Goal: Task Accomplishment & Management: Manage account settings

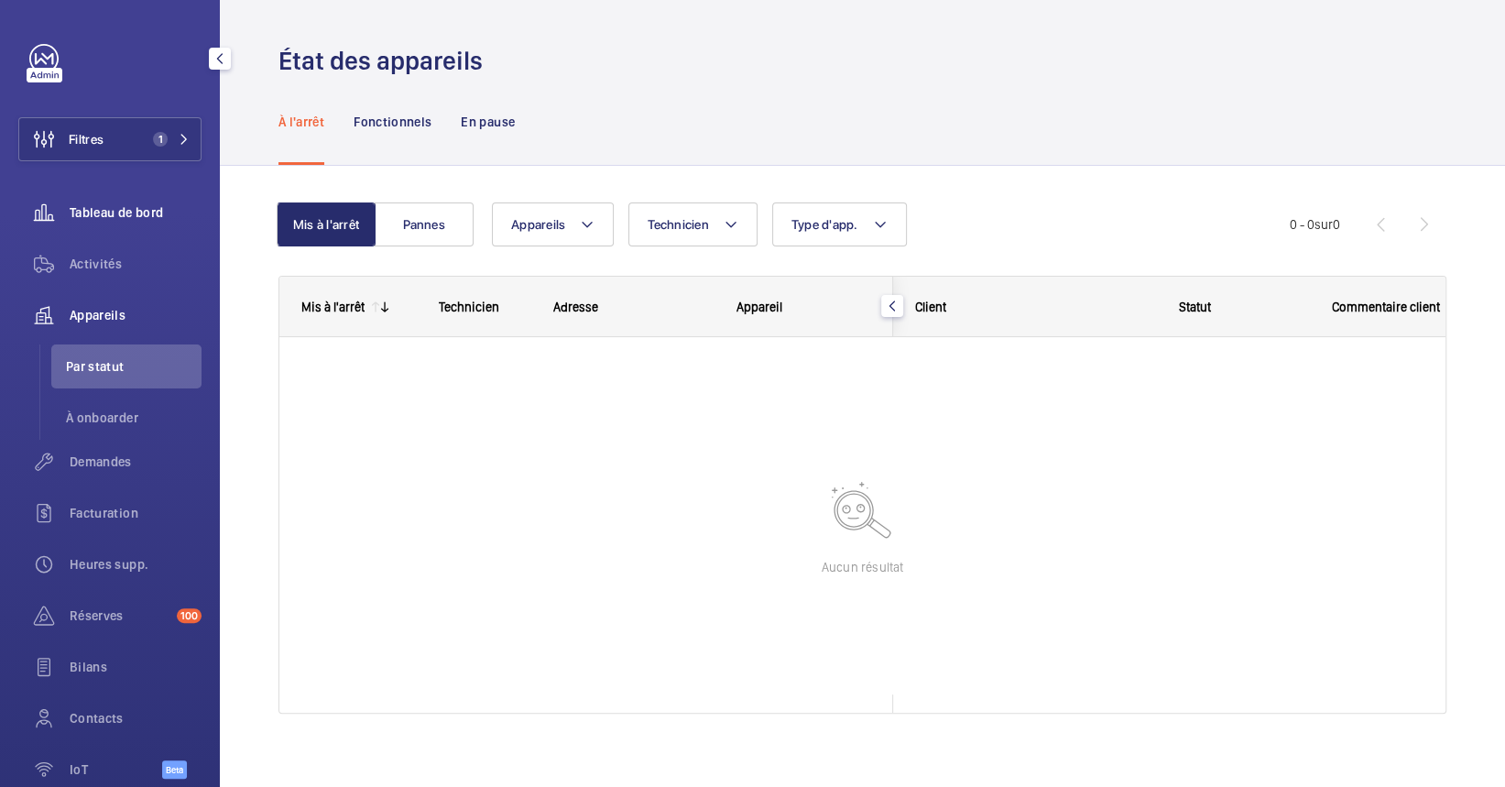
click at [134, 216] on span "Tableau de bord" at bounding box center [136, 212] width 132 height 18
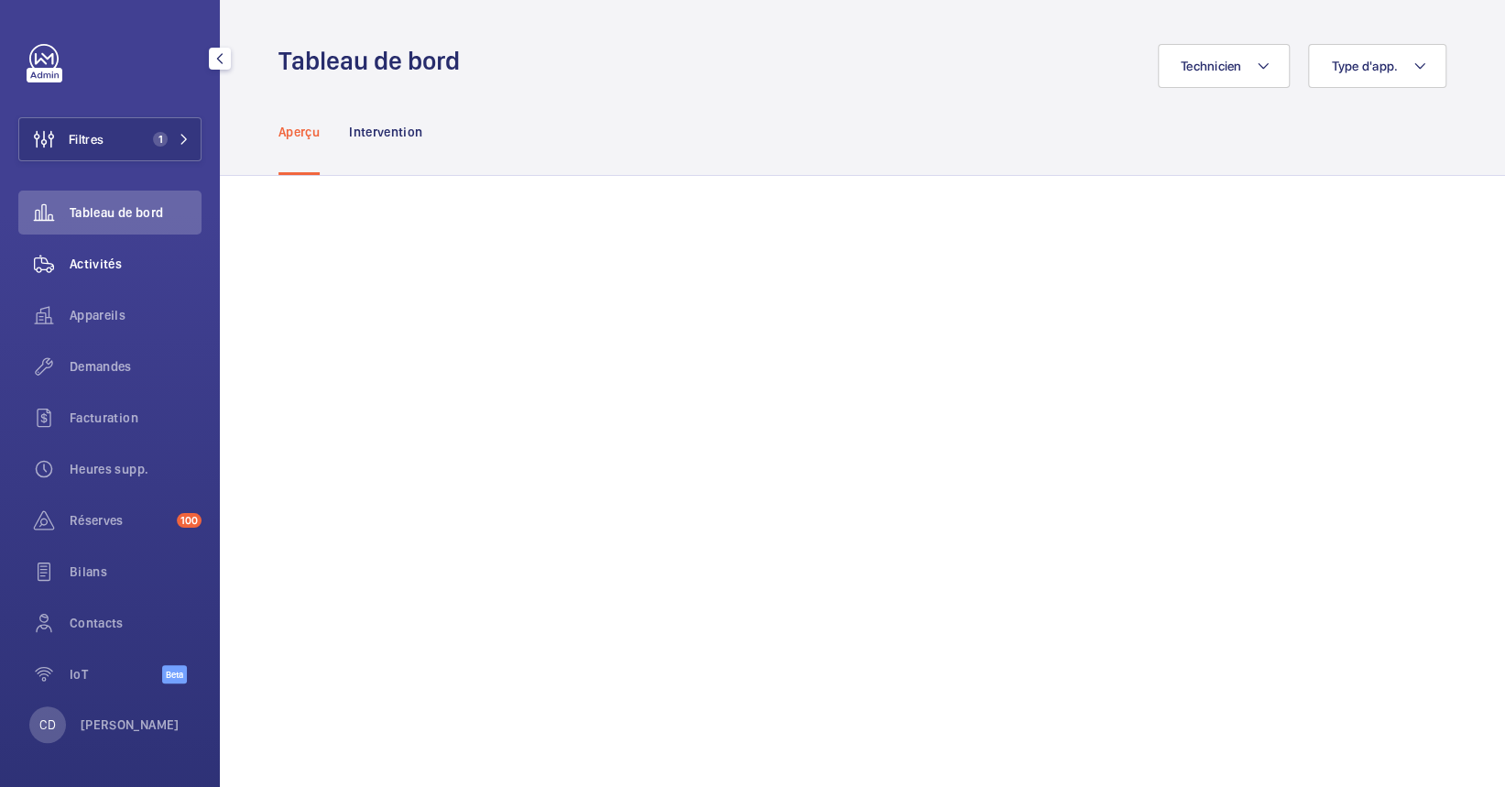
click at [147, 271] on span "Activités" at bounding box center [136, 264] width 132 height 18
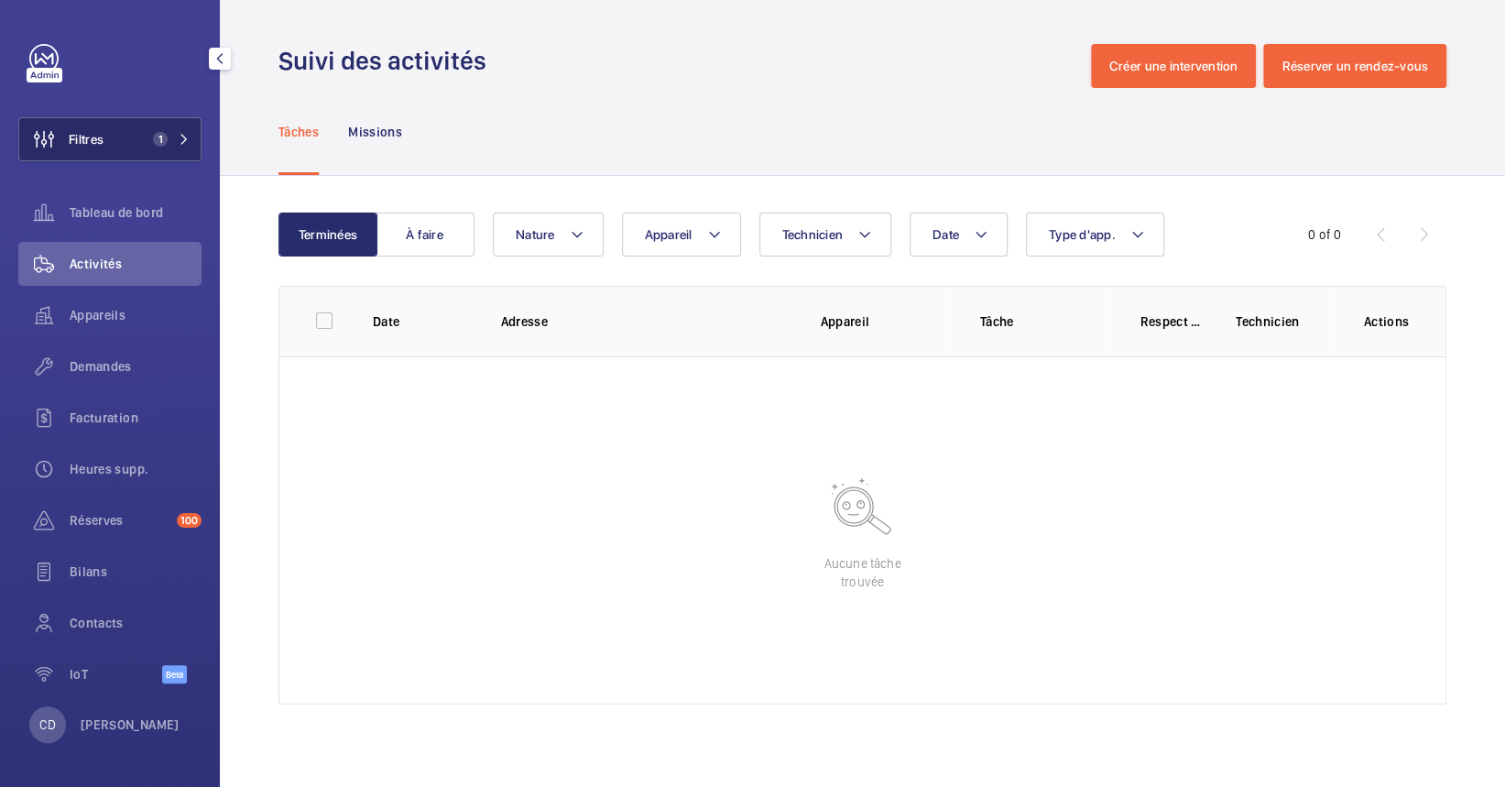
click at [148, 148] on button "Filtres 1" at bounding box center [109, 139] width 183 height 44
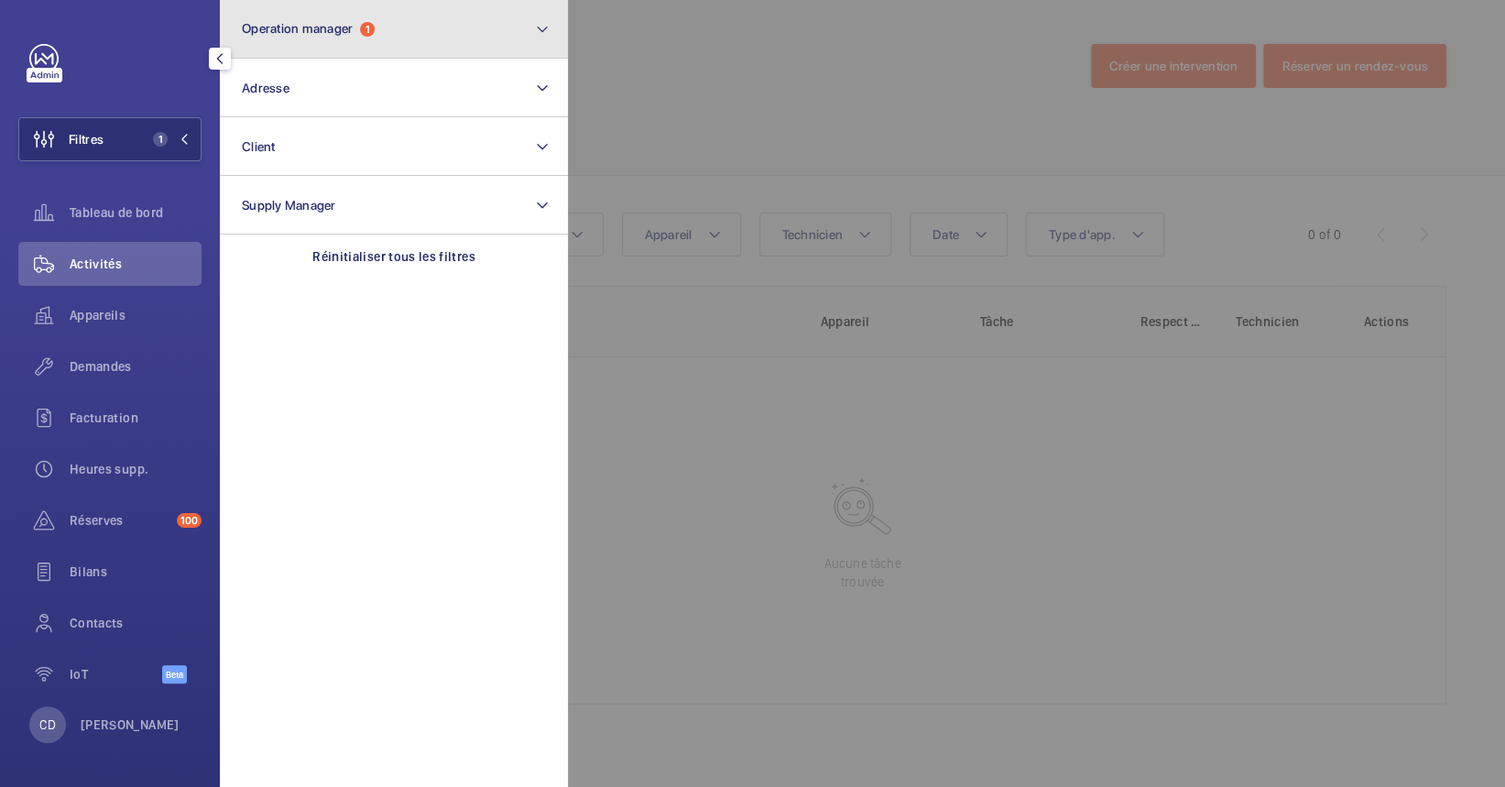
click at [291, 15] on button "Operation manager 1" at bounding box center [394, 29] width 348 height 59
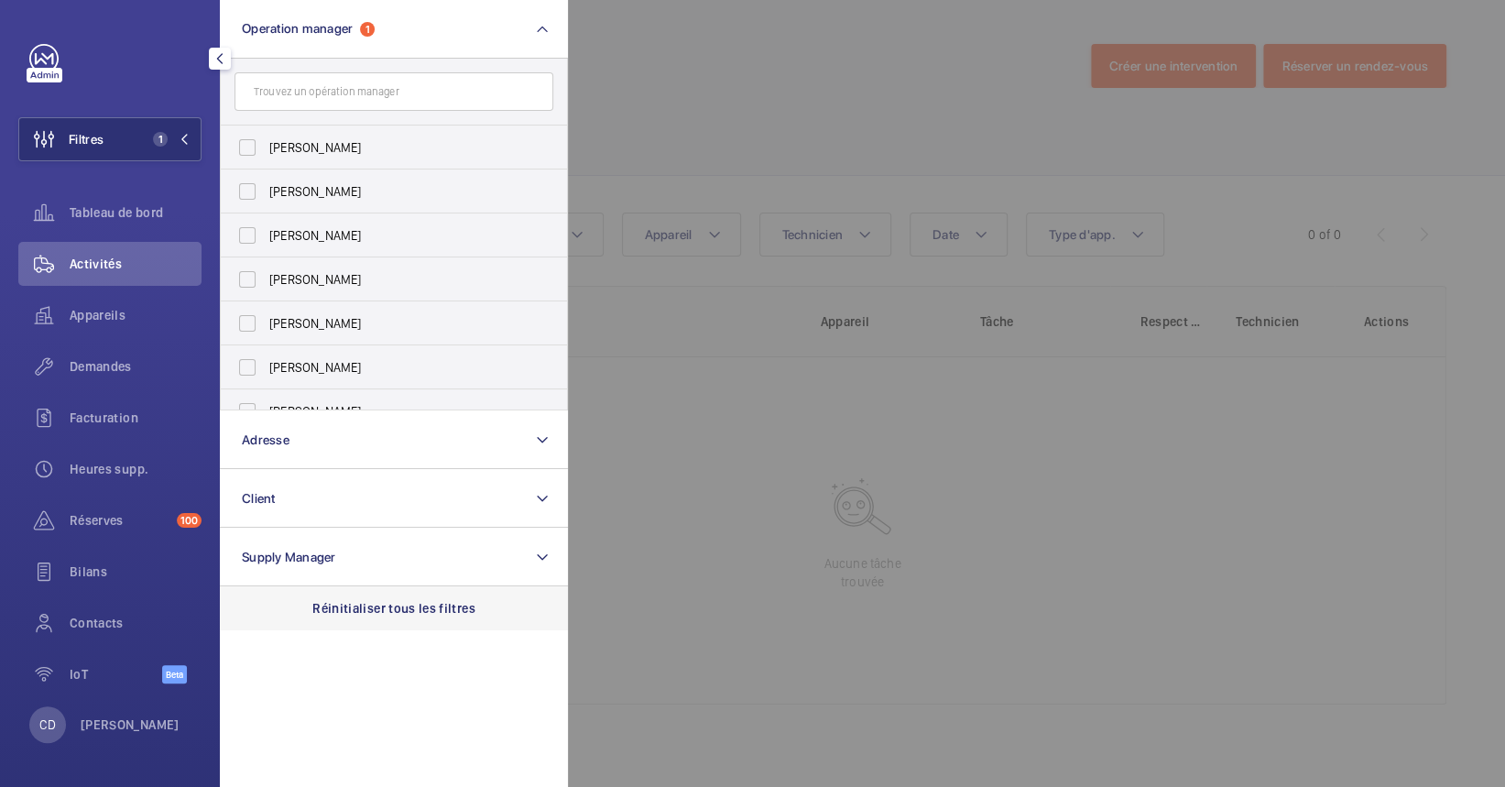
click at [443, 622] on div "Réinitialiser tous les filtres" at bounding box center [394, 608] width 348 height 44
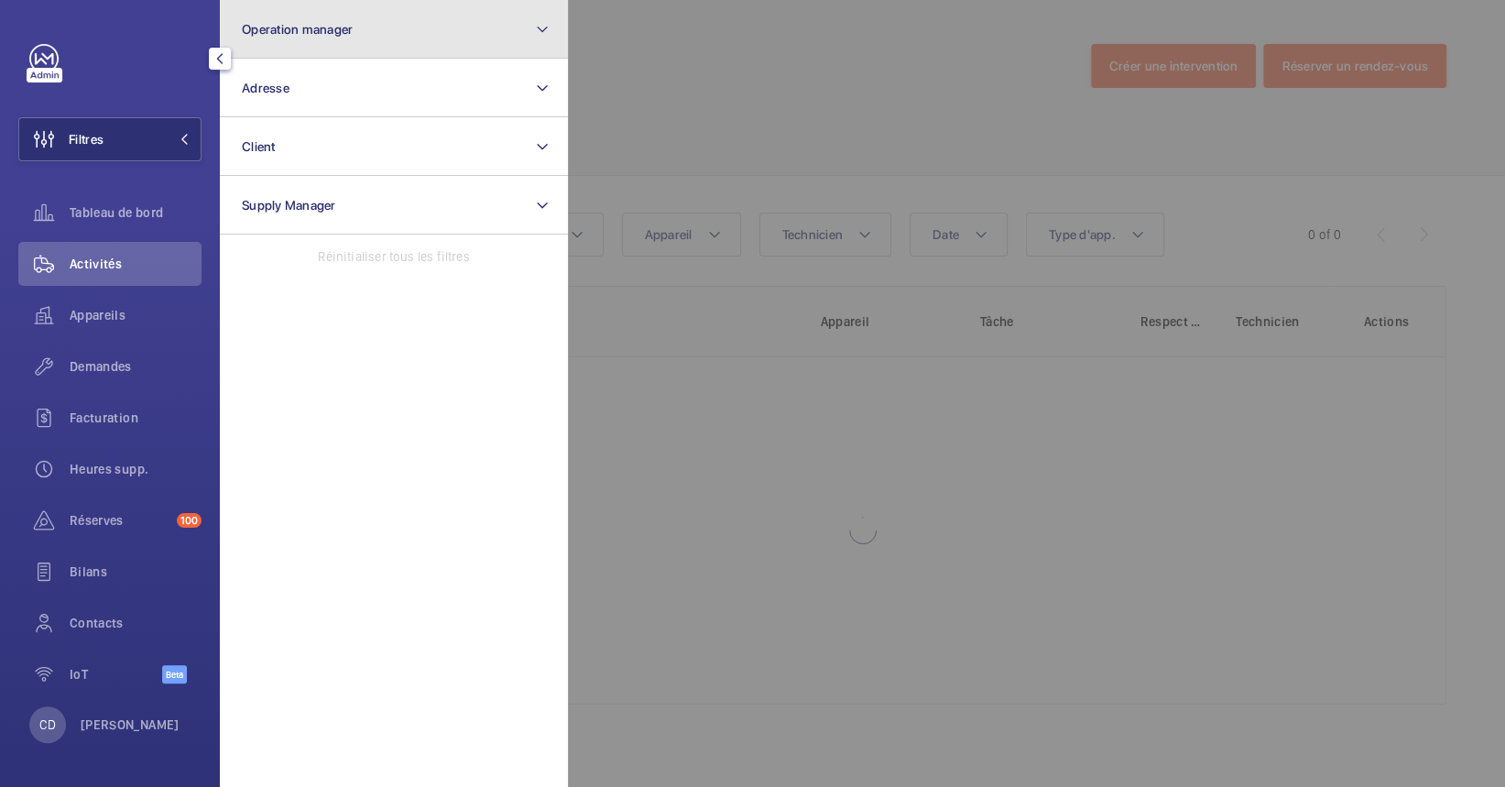
click at [285, 29] on span "Operation manager" at bounding box center [297, 29] width 111 height 15
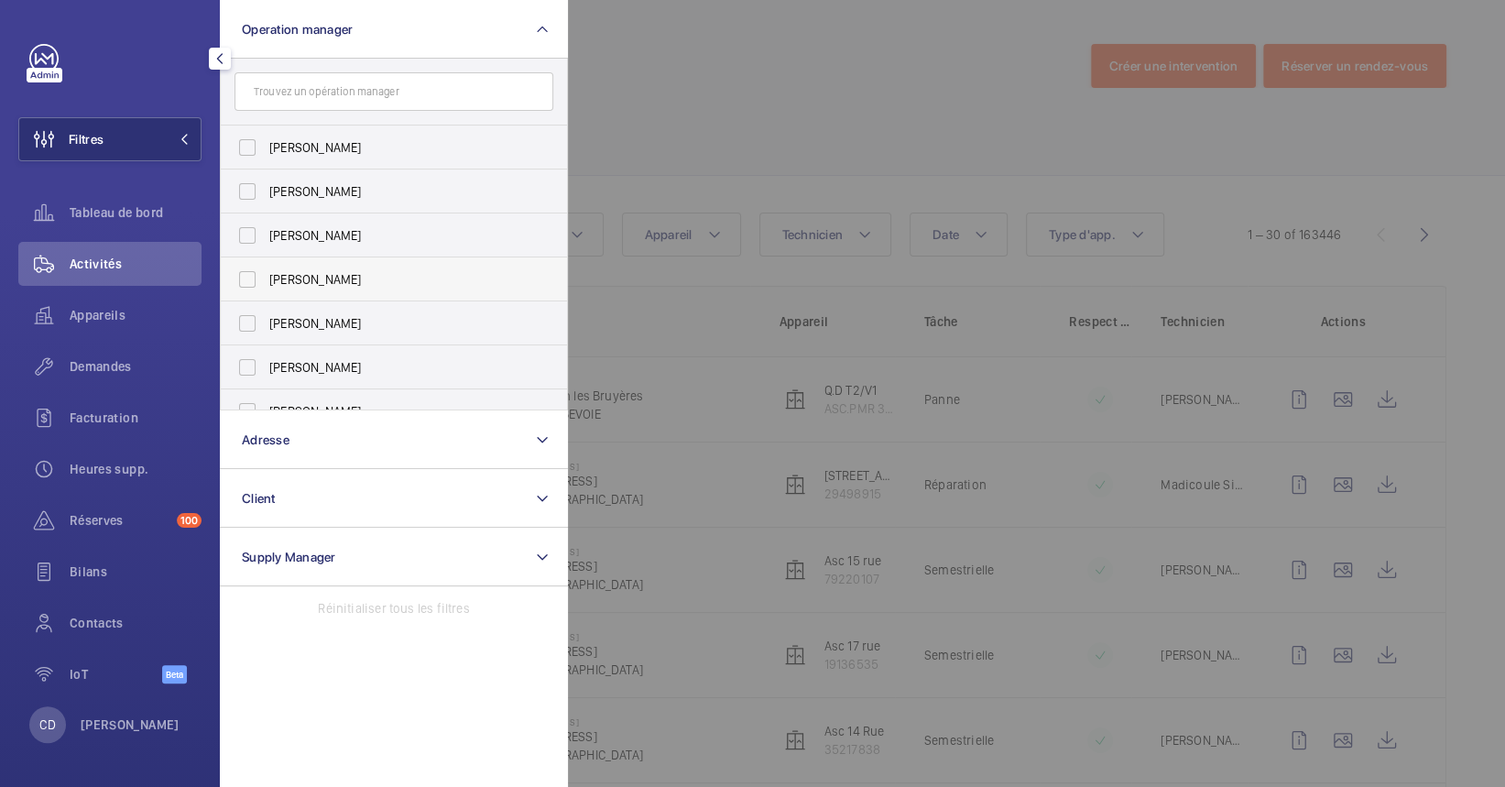
click at [371, 300] on label "[PERSON_NAME]" at bounding box center [380, 279] width 319 height 44
click at [266, 298] on input "[PERSON_NAME]" at bounding box center [247, 279] width 37 height 37
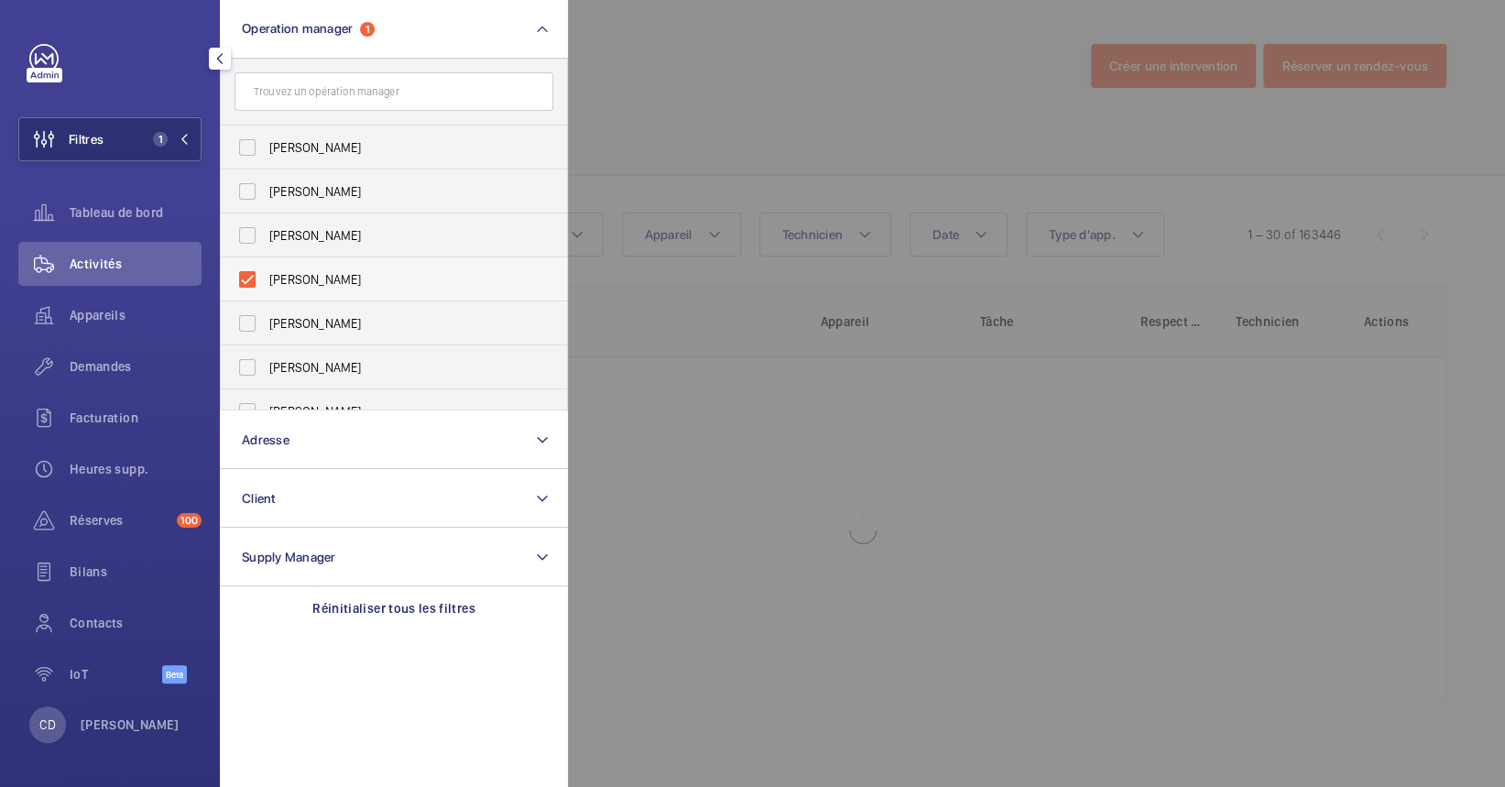
click at [436, 293] on label "[PERSON_NAME]" at bounding box center [380, 279] width 319 height 44
click at [266, 293] on input "[PERSON_NAME]" at bounding box center [247, 279] width 37 height 37
checkbox input "false"
click at [438, 308] on label "[PERSON_NAME]" at bounding box center [380, 323] width 319 height 44
click at [266, 308] on input "[PERSON_NAME]" at bounding box center [247, 323] width 37 height 37
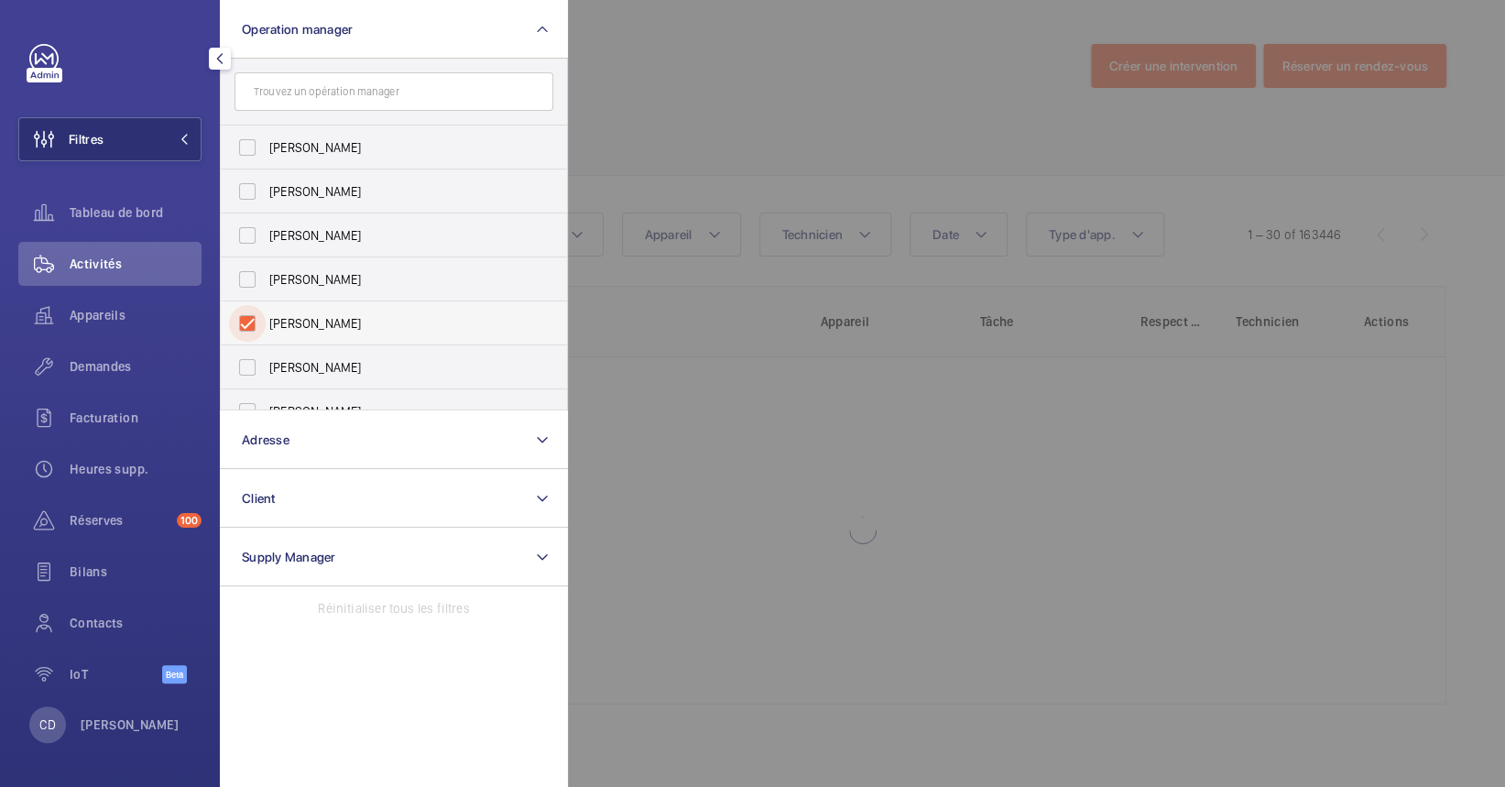
checkbox input "true"
click at [769, 24] on div at bounding box center [1320, 393] width 1505 height 787
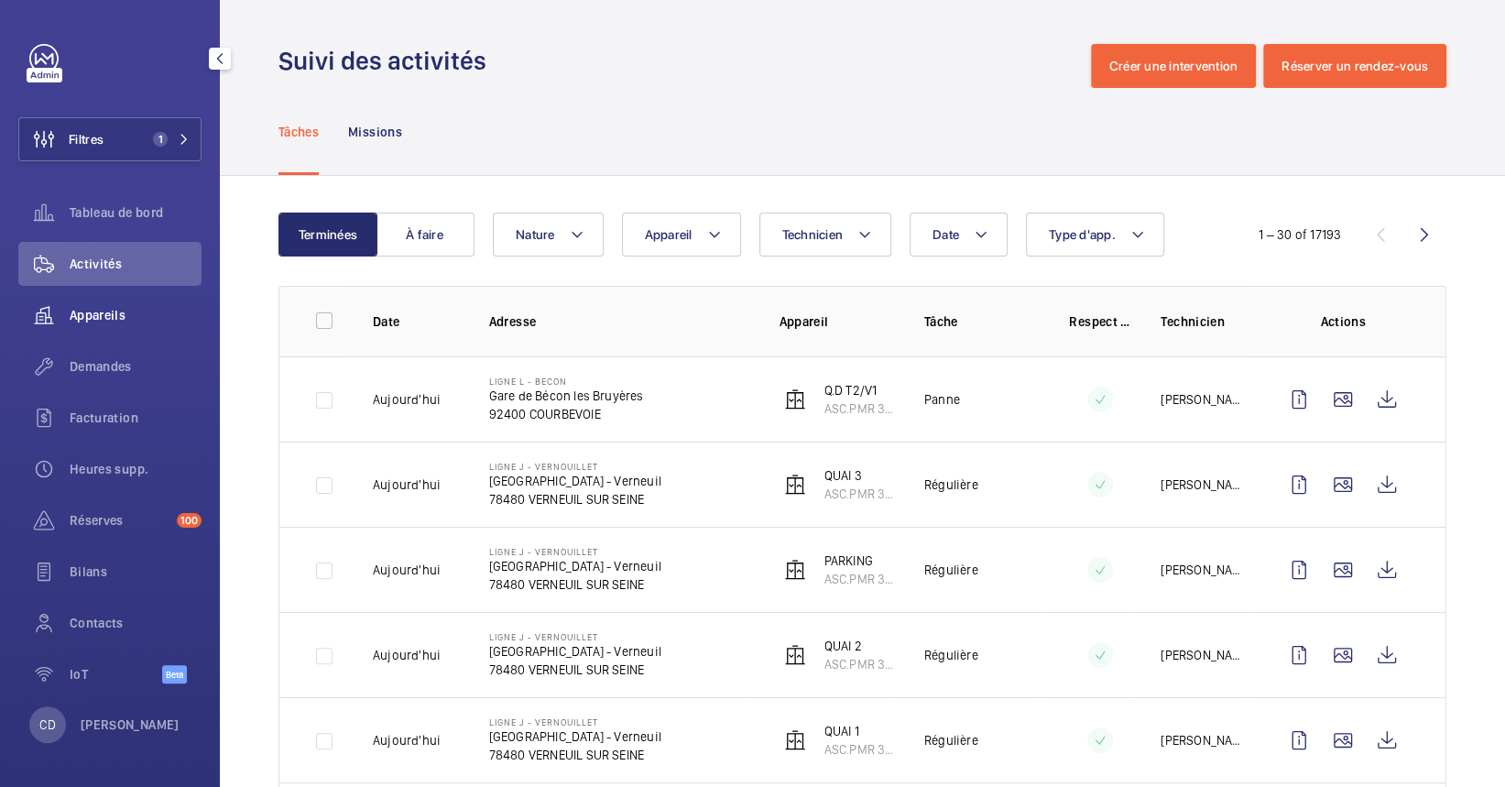
click at [81, 323] on span "Appareils" at bounding box center [136, 315] width 132 height 18
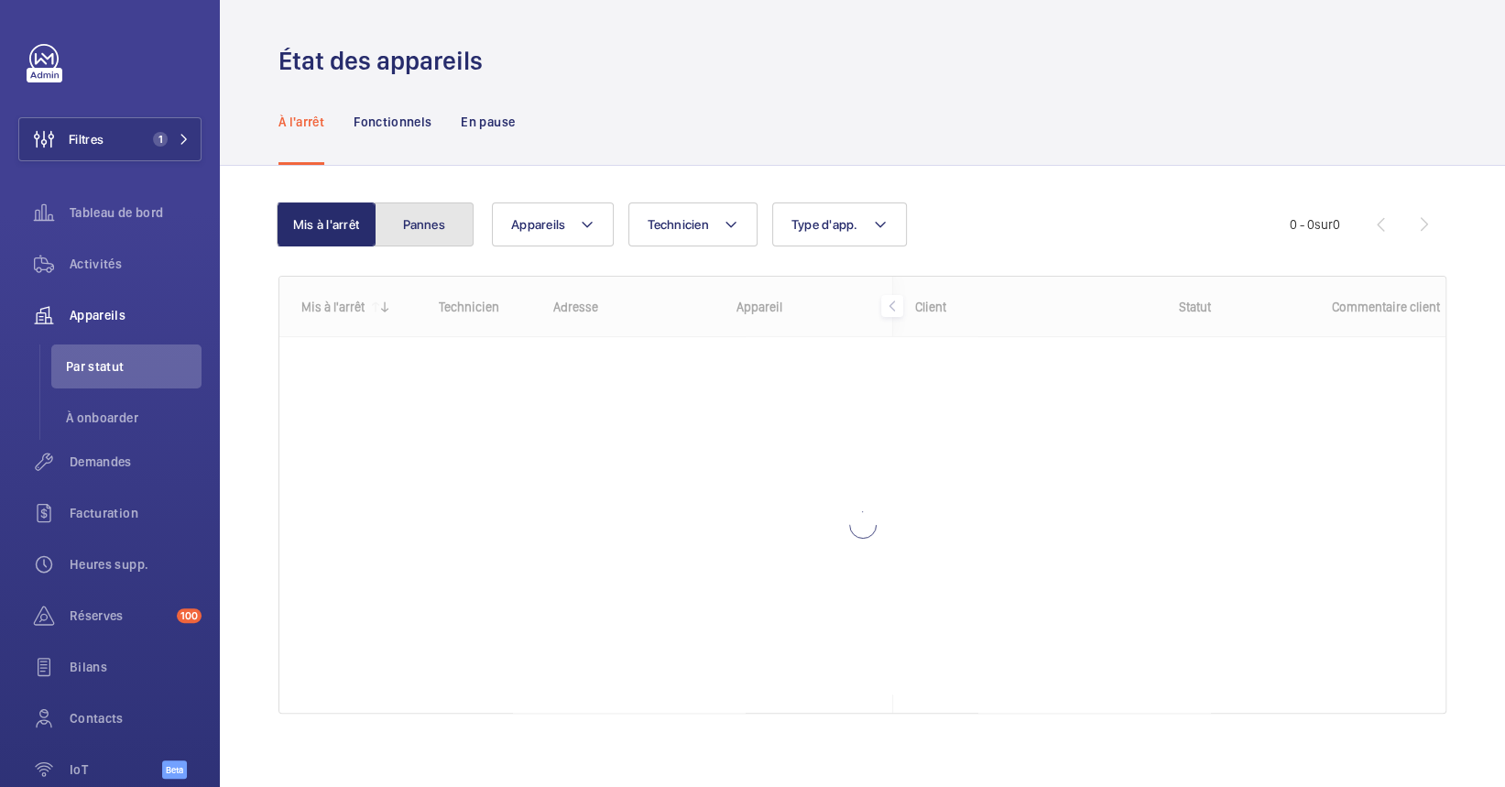
click at [453, 231] on button "Pannes" at bounding box center [424, 224] width 99 height 44
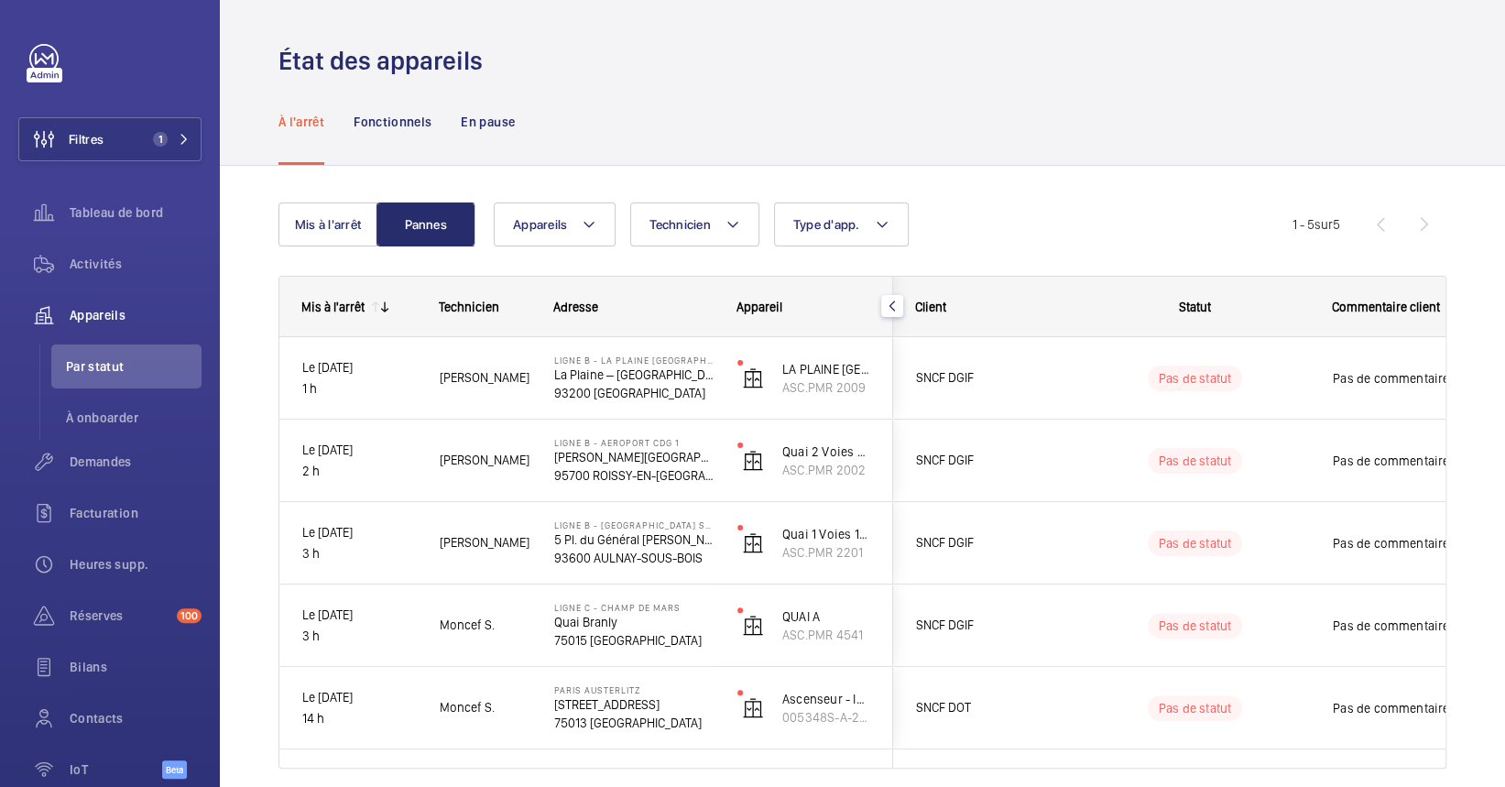
click at [337, 259] on wm-front-shared-table-view-engine "Mis à l'arrêt Pannes Appareils Technicien Type d'app. Plus de filtres Réinitial…" at bounding box center [862, 507] width 1168 height 610
click at [337, 213] on button "Mis à l'arrêt" at bounding box center [327, 224] width 99 height 44
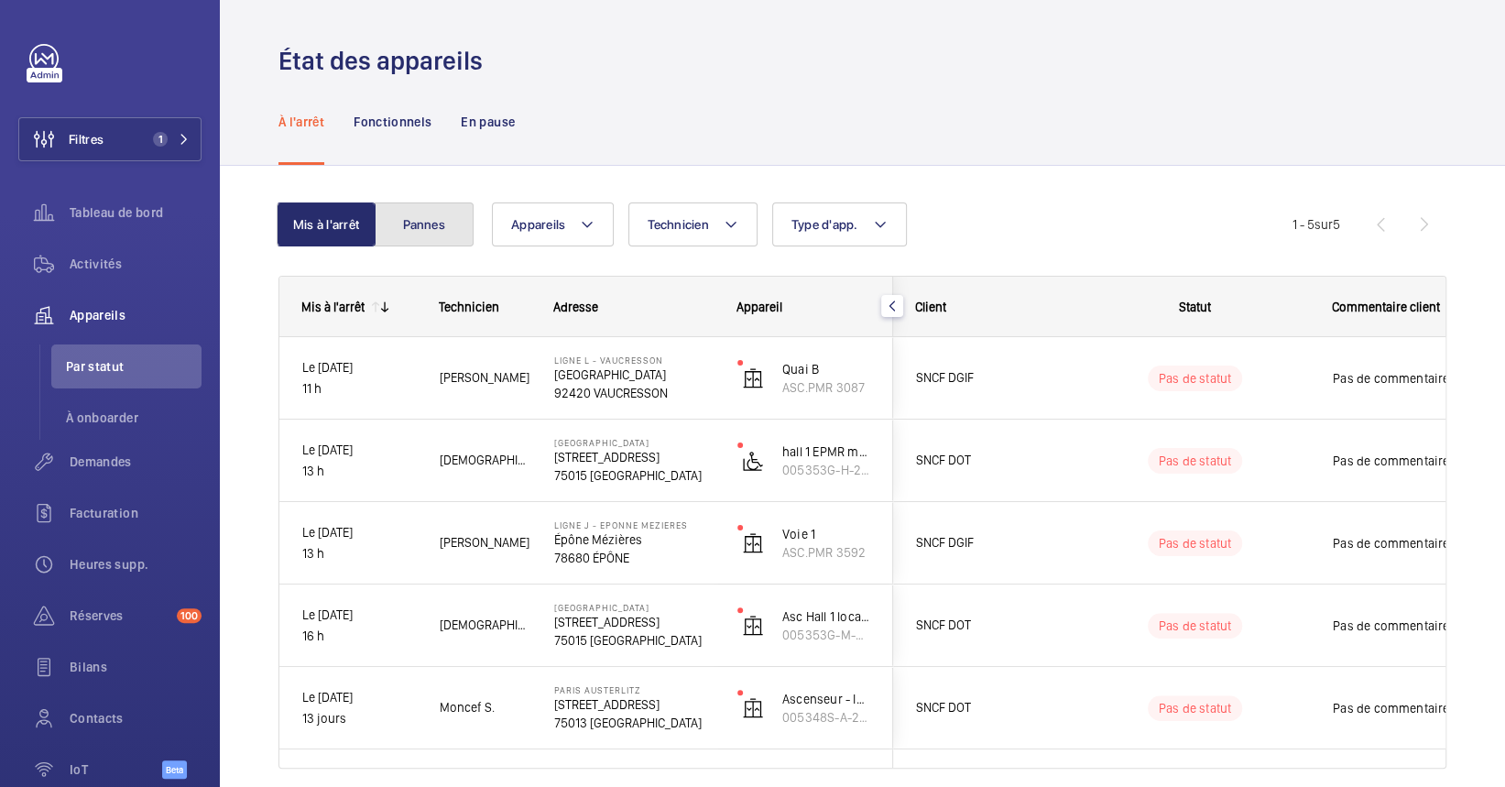
click at [431, 226] on button "Pannes" at bounding box center [424, 224] width 99 height 44
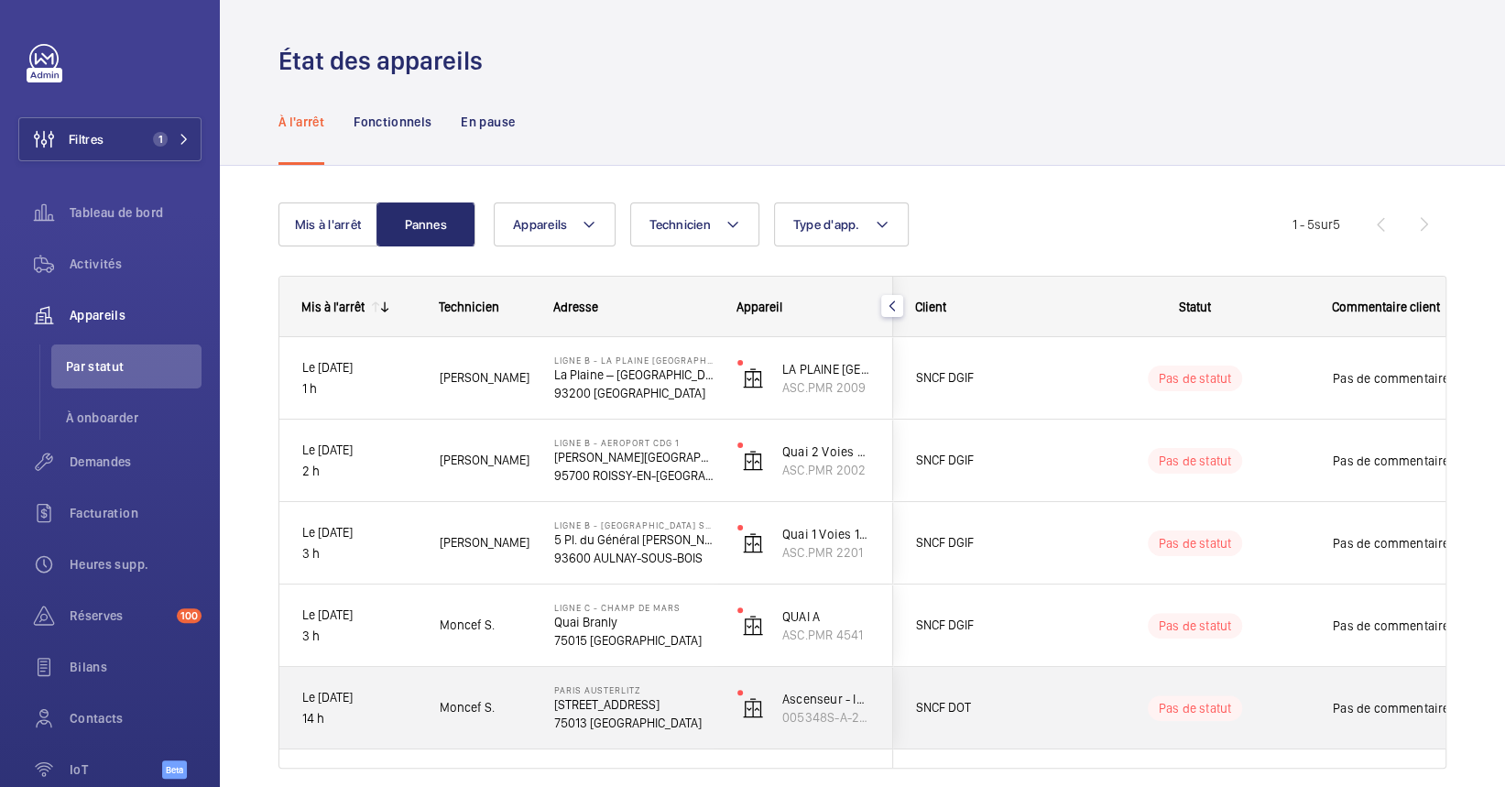
click at [549, 725] on div "[GEOGRAPHIC_DATA][STREET_ADDRESS]" at bounding box center [622, 708] width 181 height 82
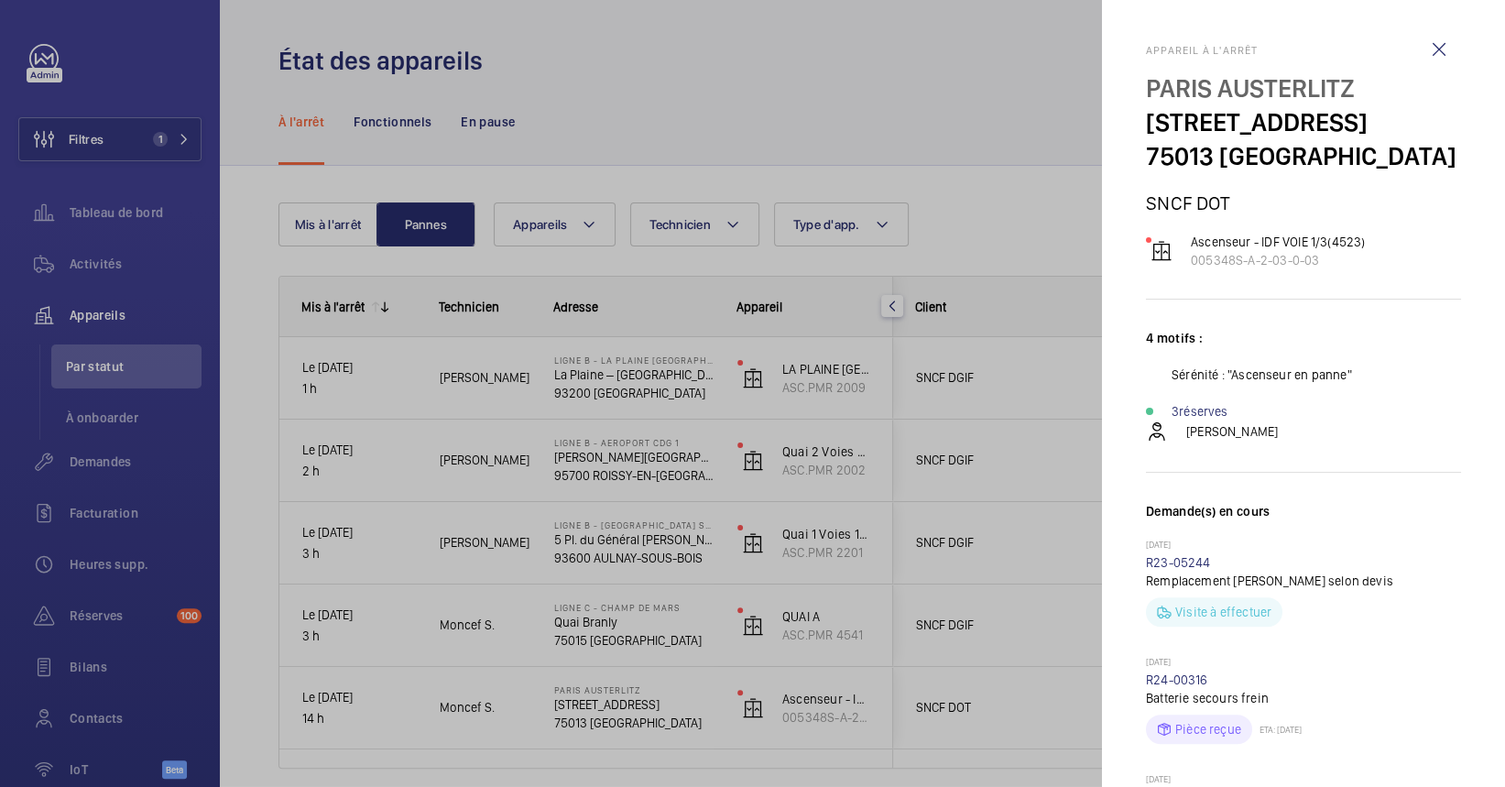
click at [313, 785] on div at bounding box center [752, 393] width 1505 height 787
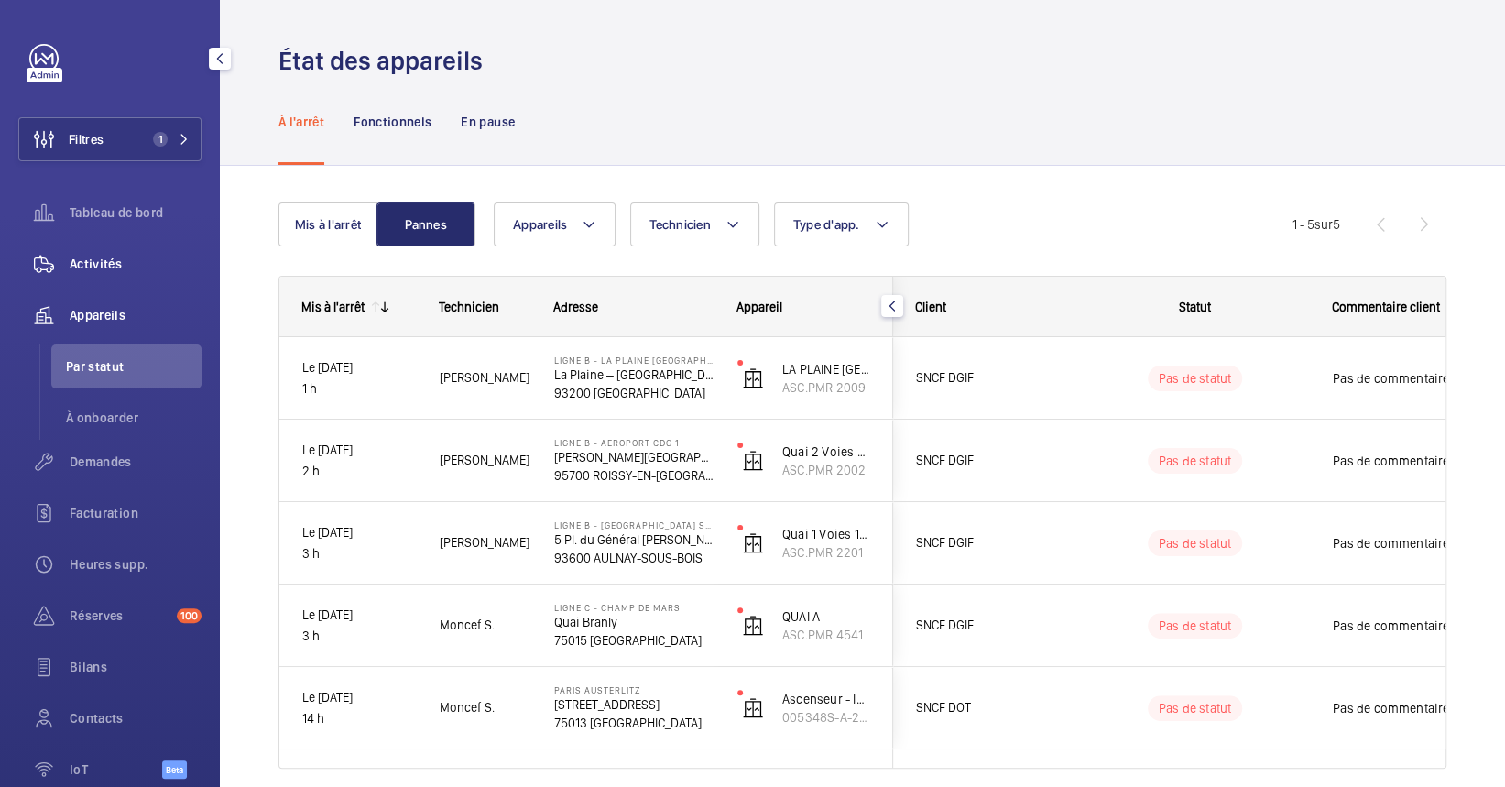
click at [103, 258] on span "Activités" at bounding box center [136, 264] width 132 height 18
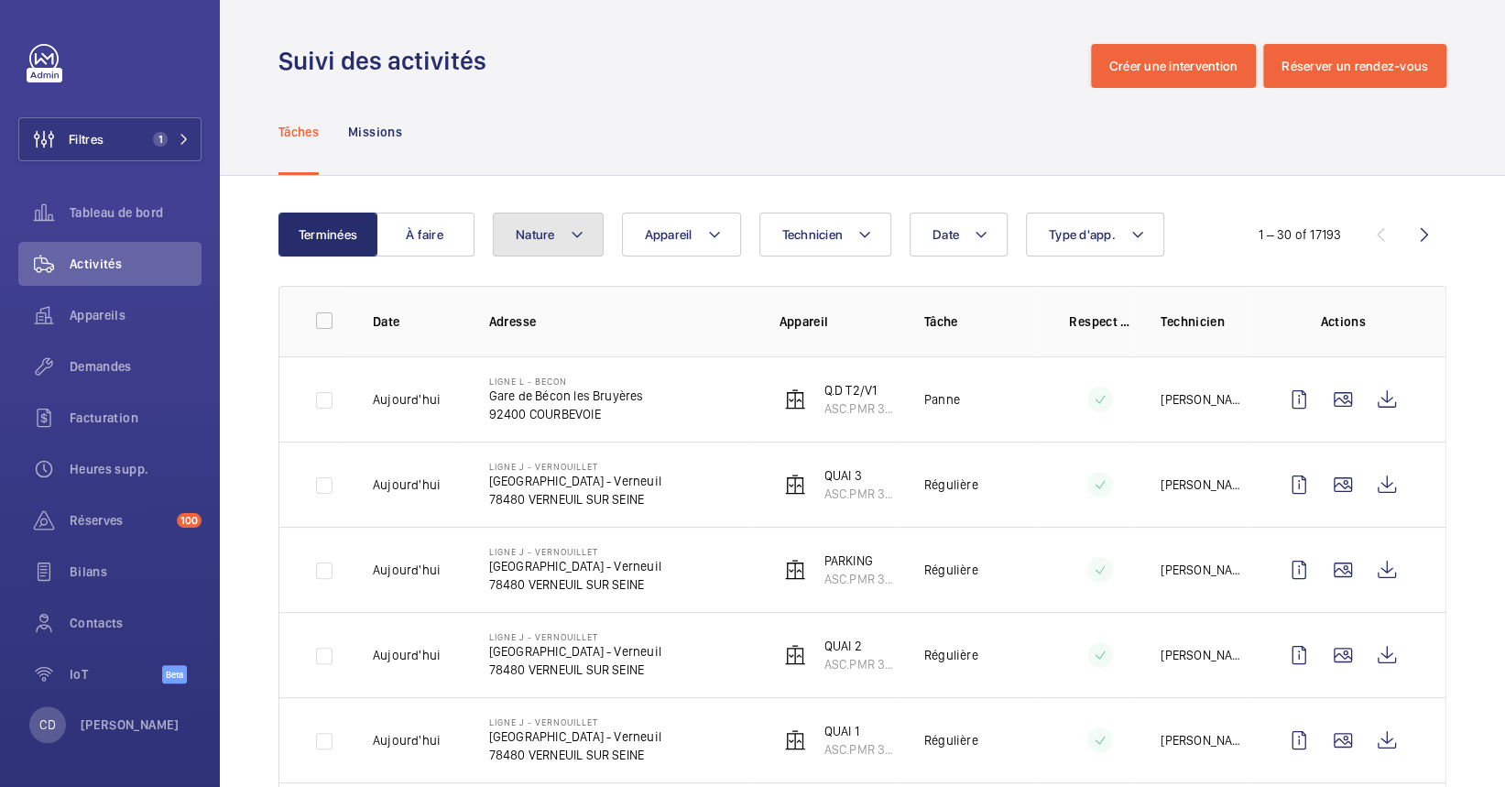
click at [587, 255] on button "Nature" at bounding box center [548, 234] width 111 height 44
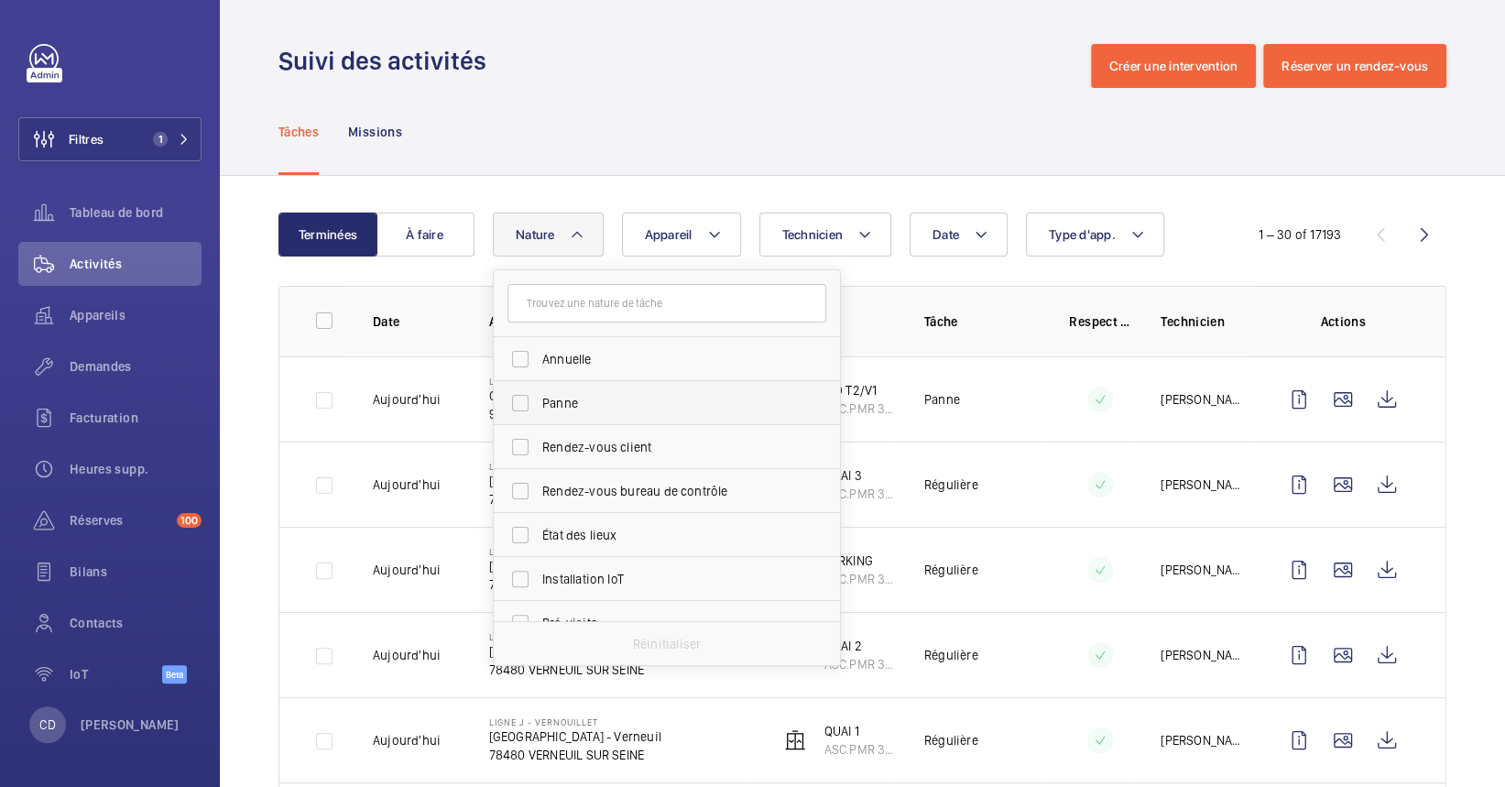
drag, startPoint x: 727, startPoint y: 401, endPoint x: 811, endPoint y: 451, distance: 97.7
click at [727, 400] on span "Panne" at bounding box center [668, 403] width 252 height 18
click at [538, 400] on input "Panne" at bounding box center [520, 403] width 37 height 37
checkbox input "true"
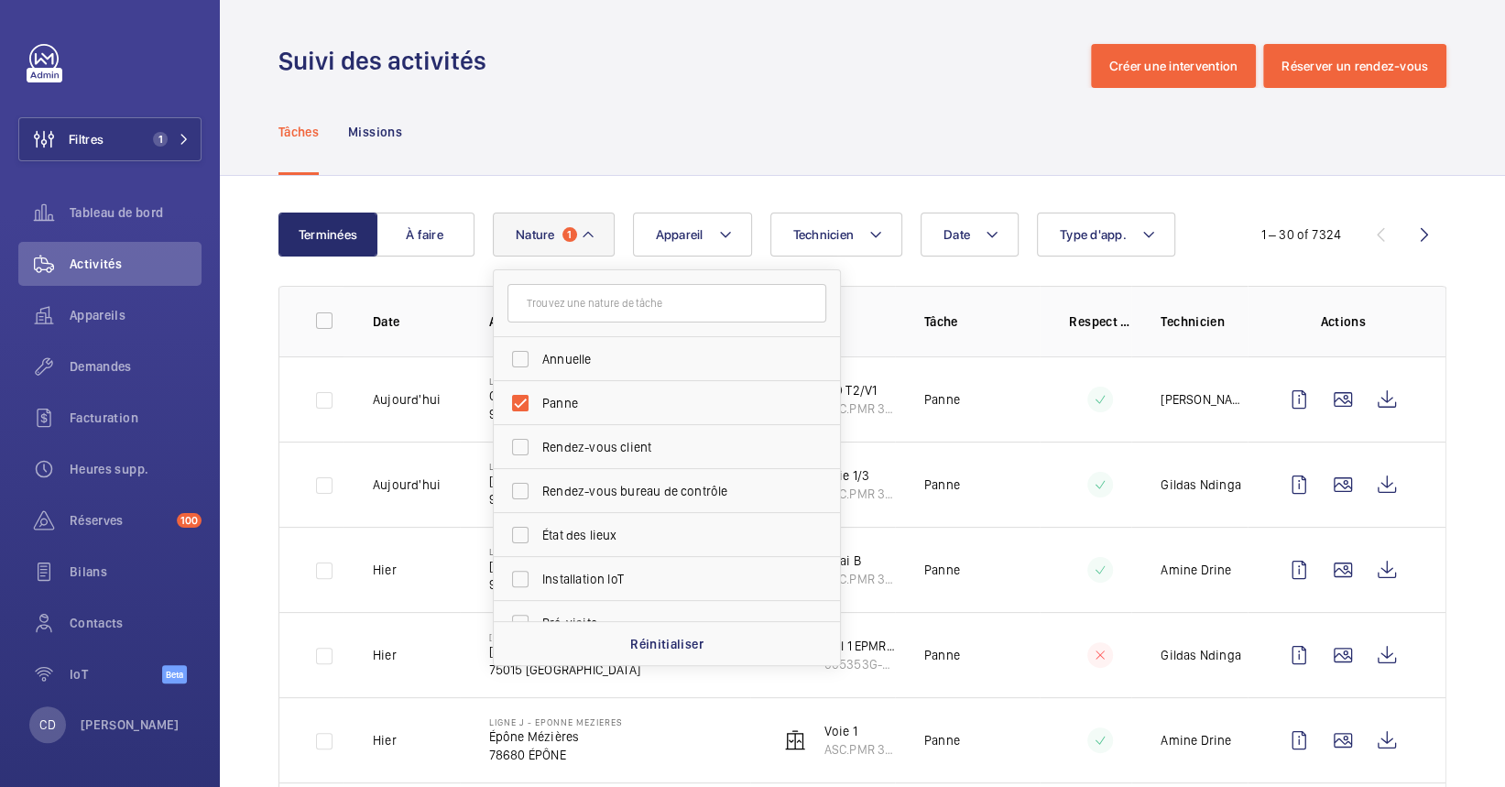
click at [928, 35] on wm-front-admin-header "Suivi des activités Créer une intervention Réserver un rendez-vous" at bounding box center [862, 44] width 1285 height 88
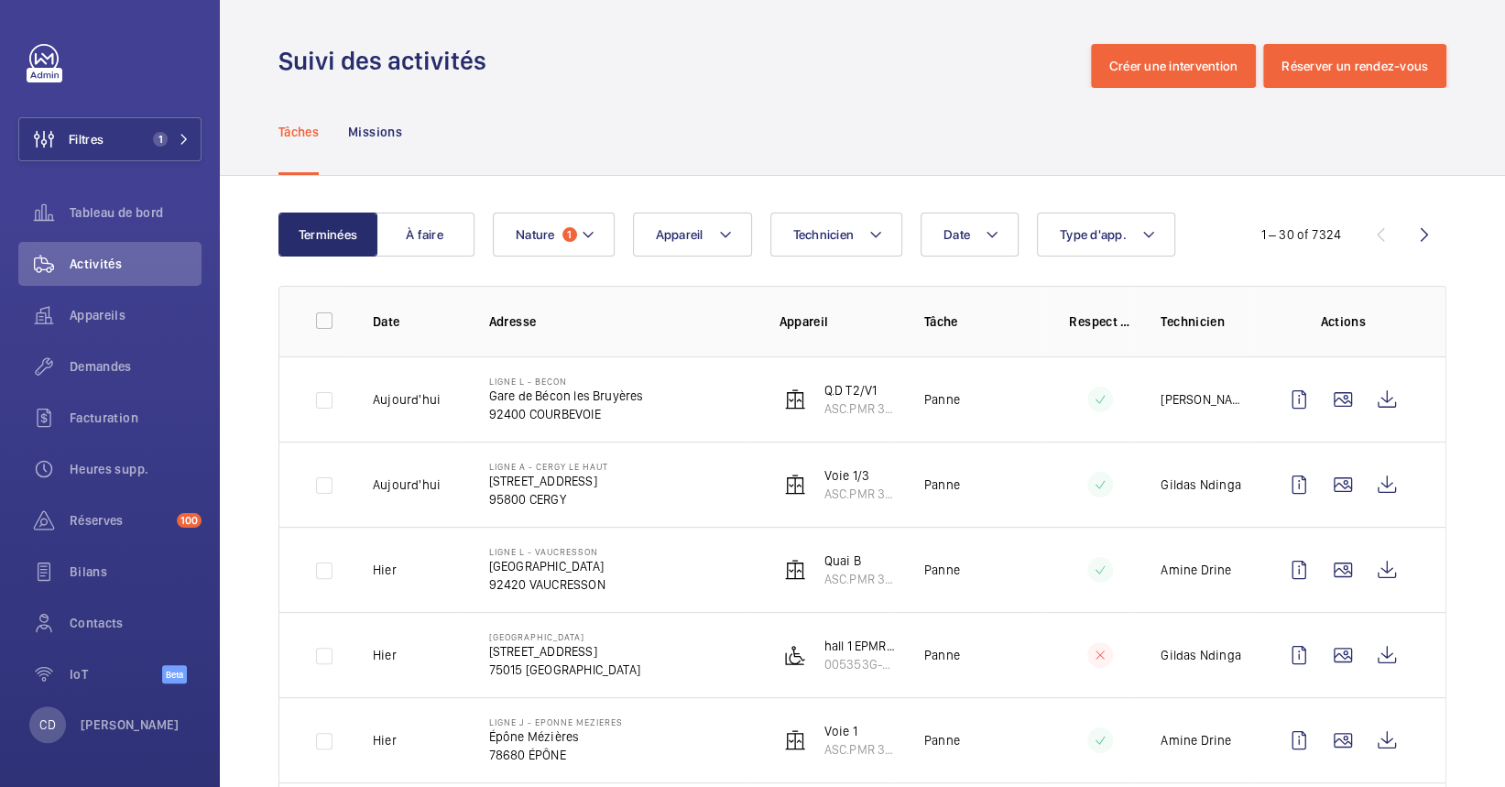
scroll to position [122, 0]
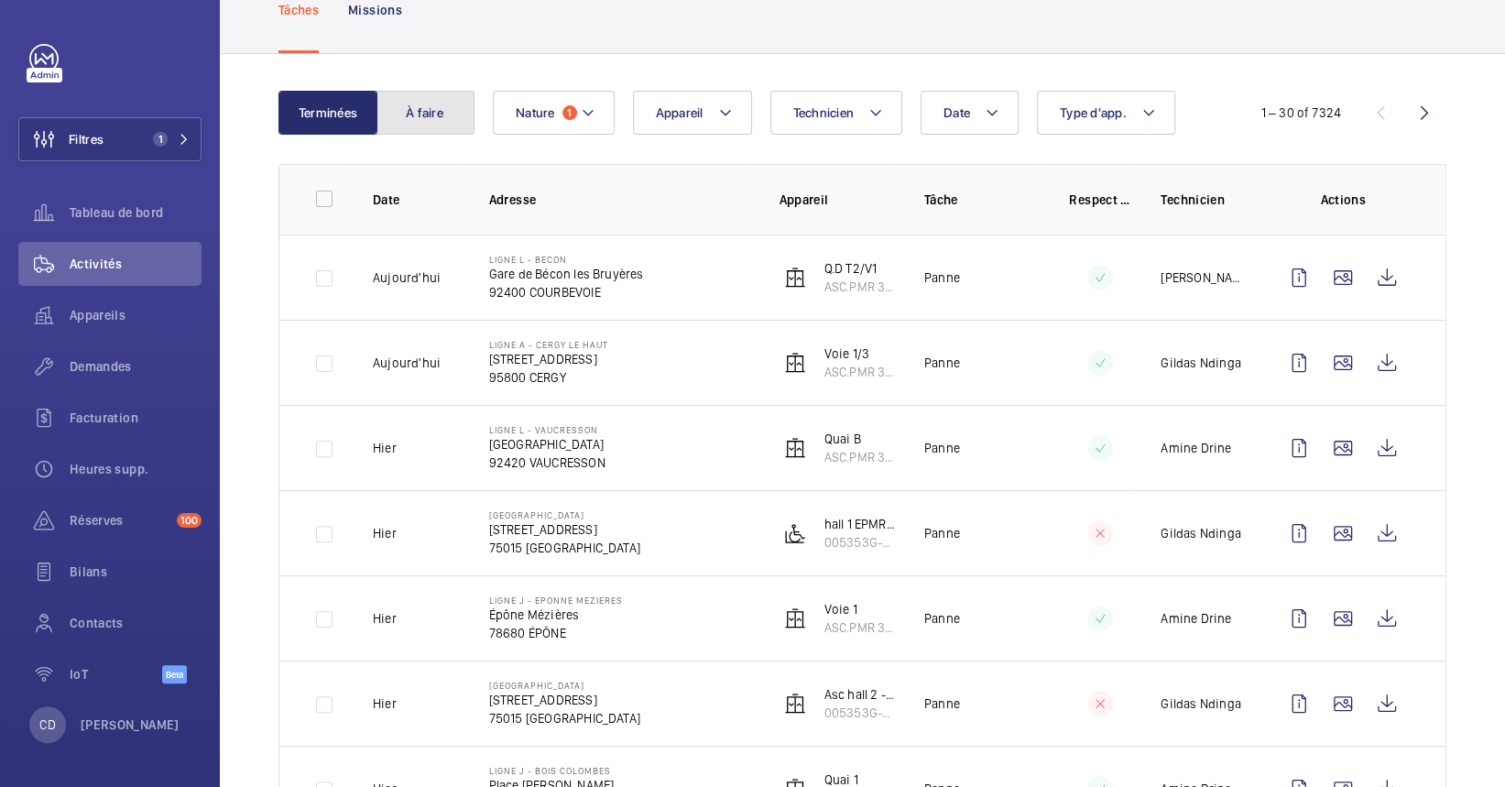
click at [428, 112] on button "À faire" at bounding box center [424, 113] width 99 height 44
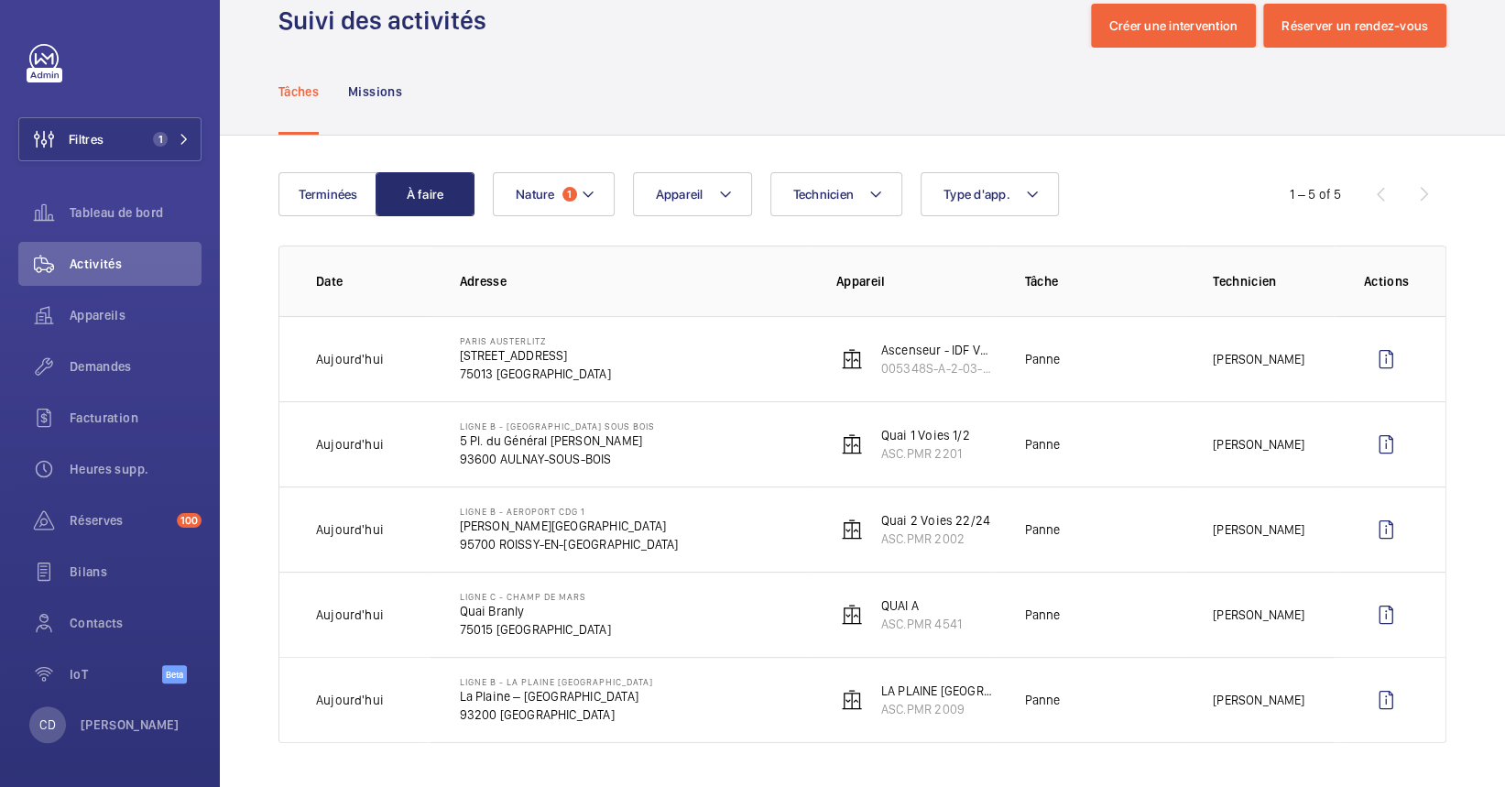
scroll to position [42, 0]
click at [1364, 605] on wm-front-icon-button at bounding box center [1386, 614] width 44 height 44
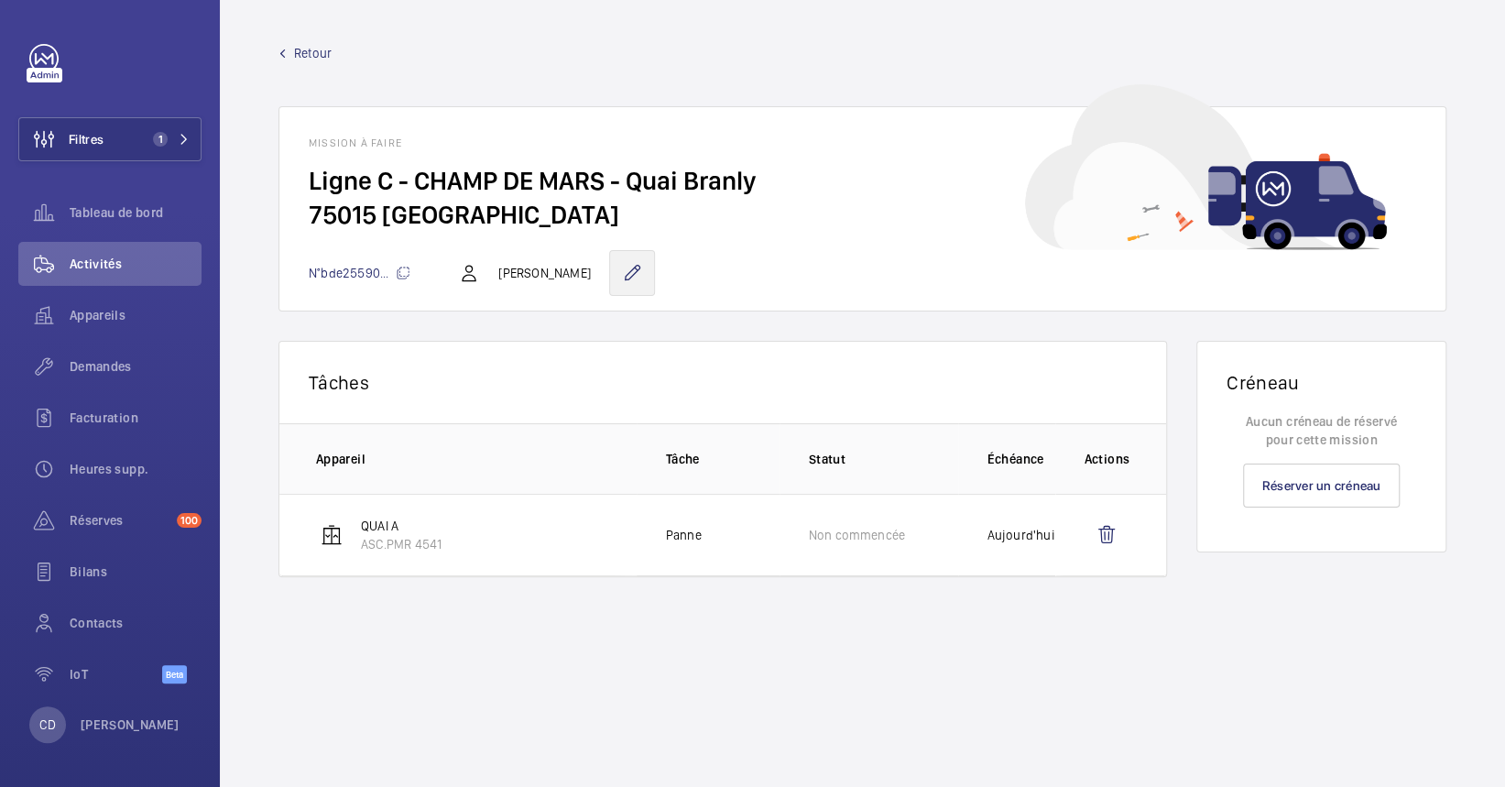
click at [614, 284] on wm-front-icon-button at bounding box center [632, 273] width 46 height 46
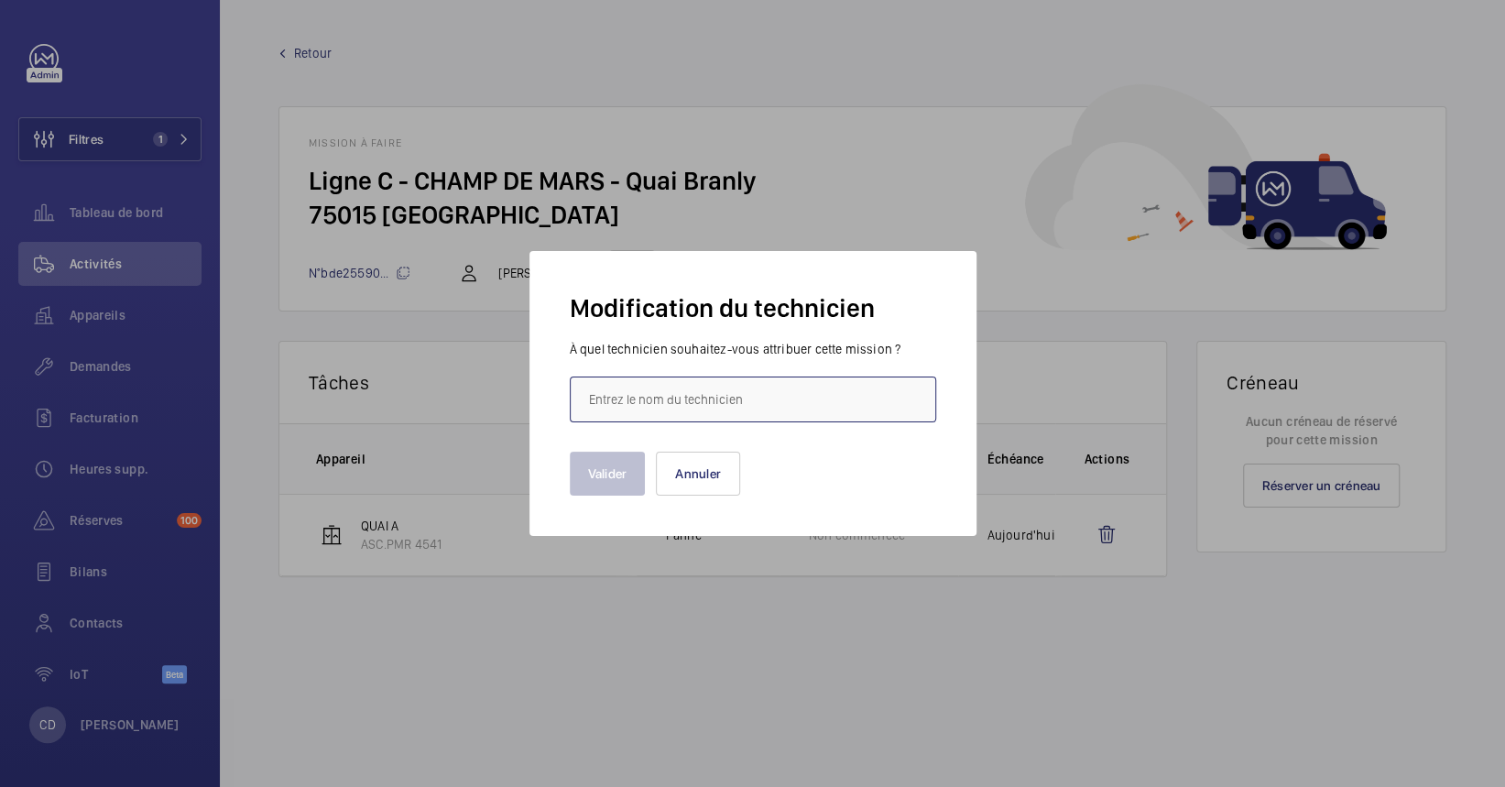
click at [681, 402] on input "text" at bounding box center [753, 399] width 366 height 46
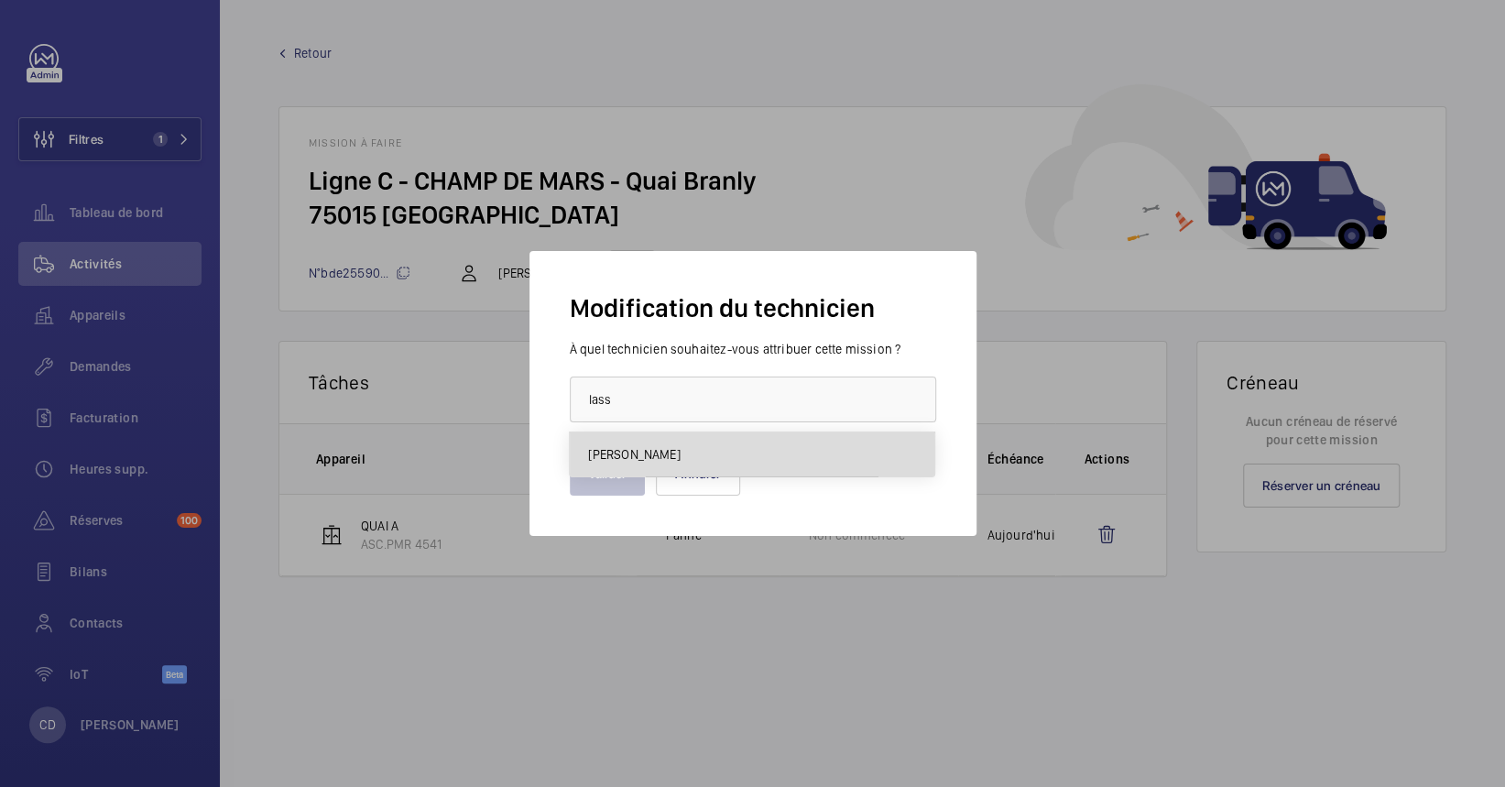
click at [674, 462] on span "[PERSON_NAME]" at bounding box center [634, 454] width 92 height 18
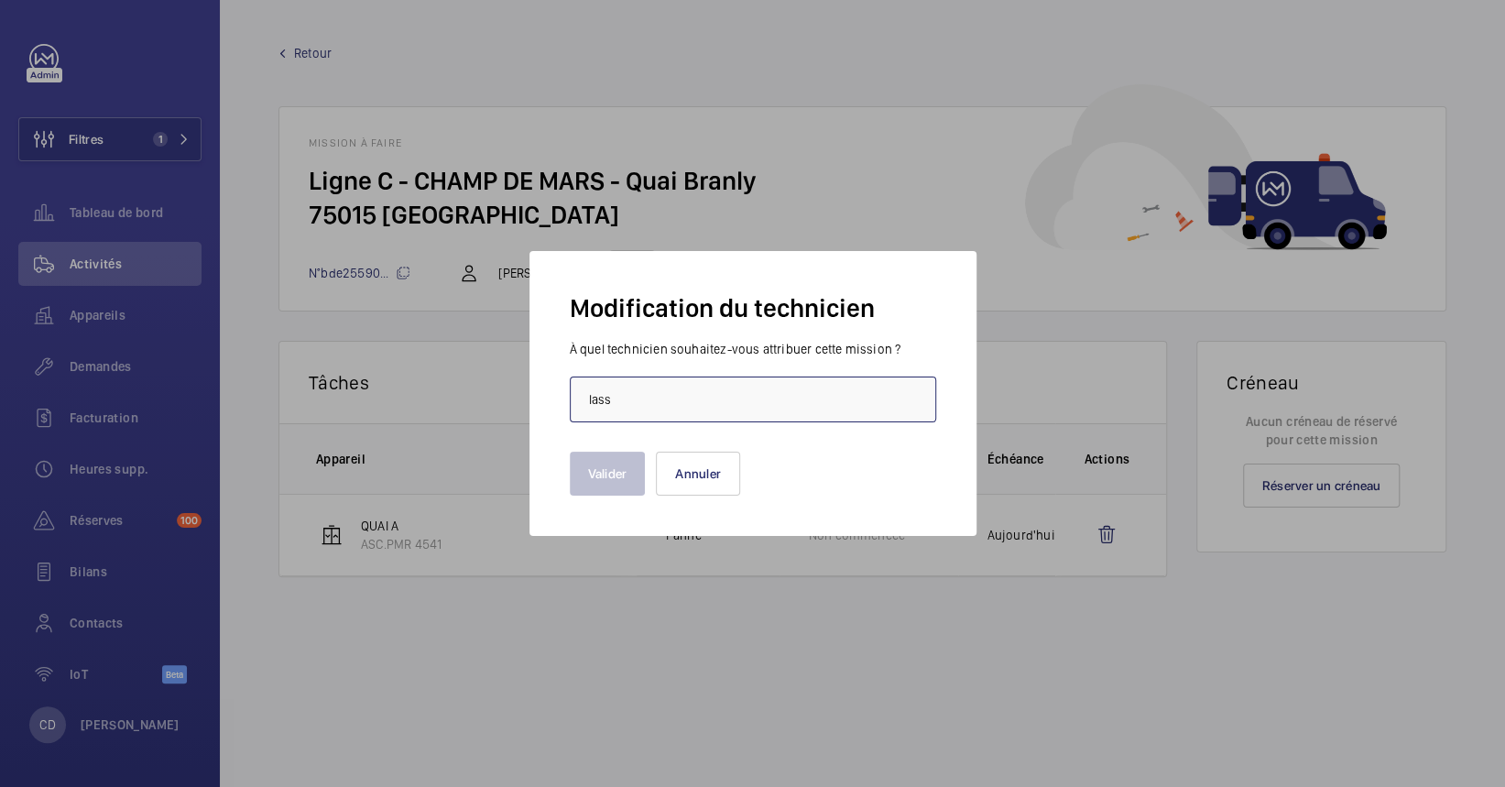
type input "[PERSON_NAME]"
click at [596, 483] on button "Valider" at bounding box center [608, 473] width 76 height 44
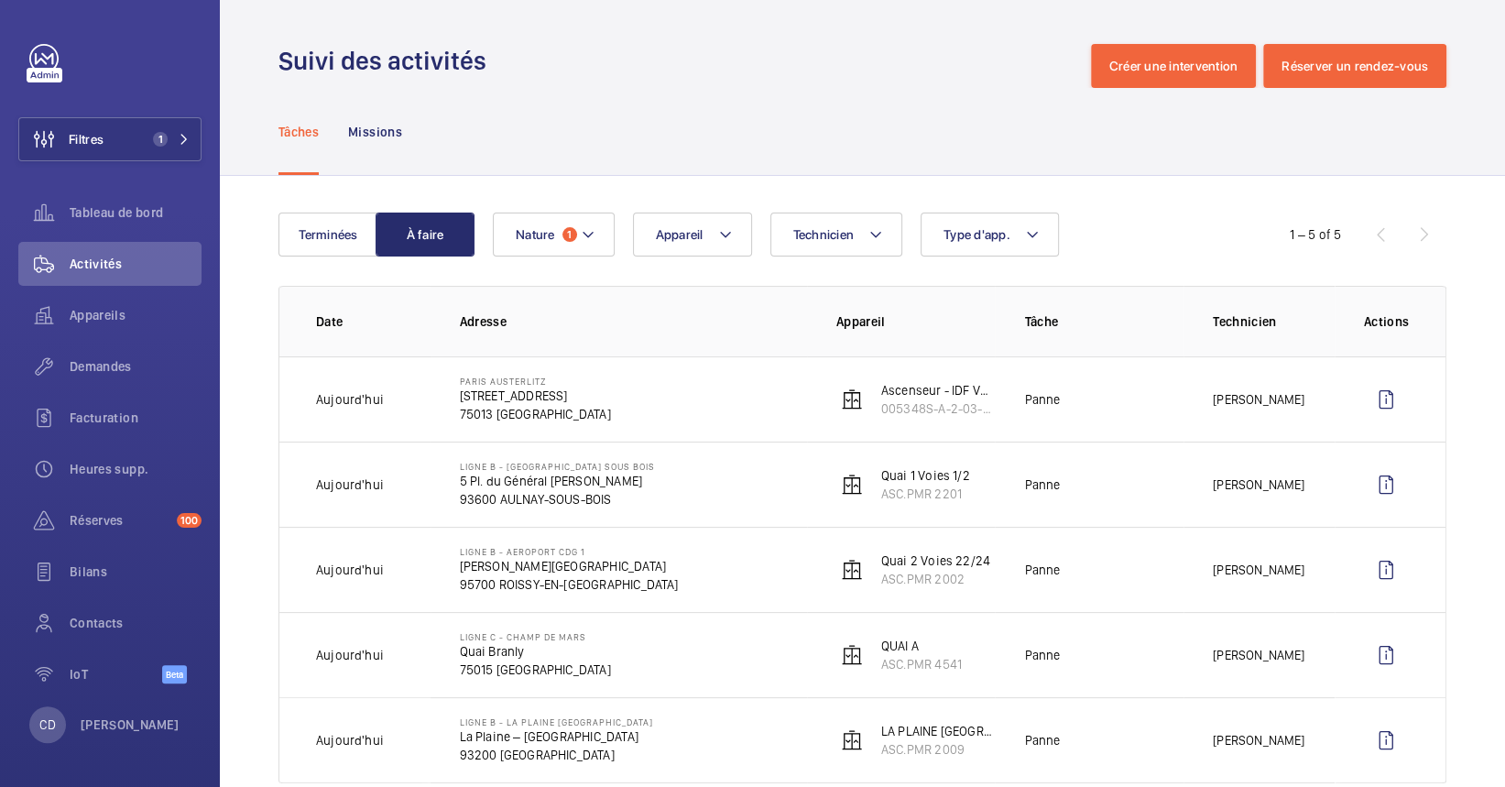
scroll to position [42, 0]
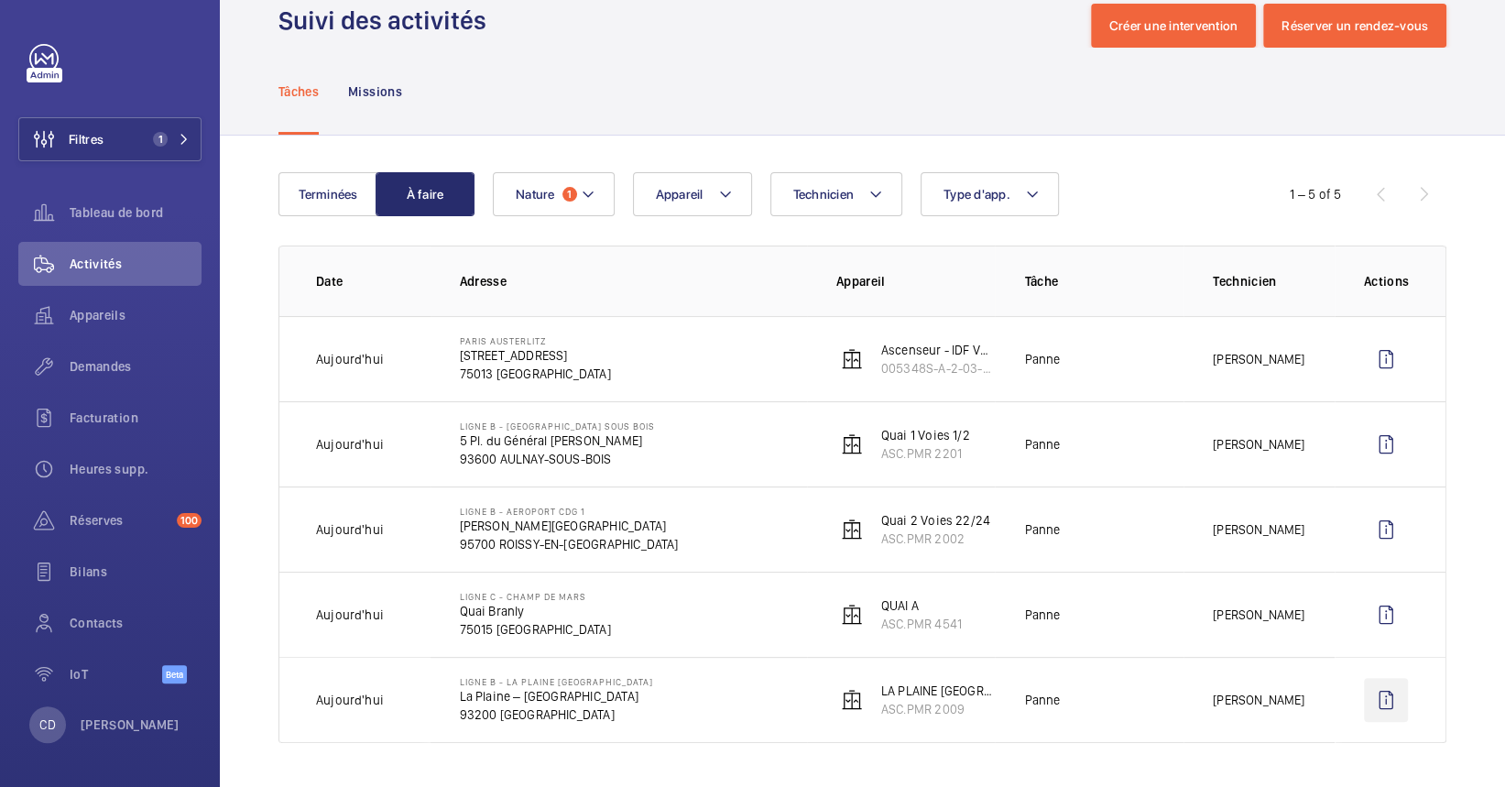
click at [1371, 703] on wm-front-icon-button at bounding box center [1386, 700] width 44 height 44
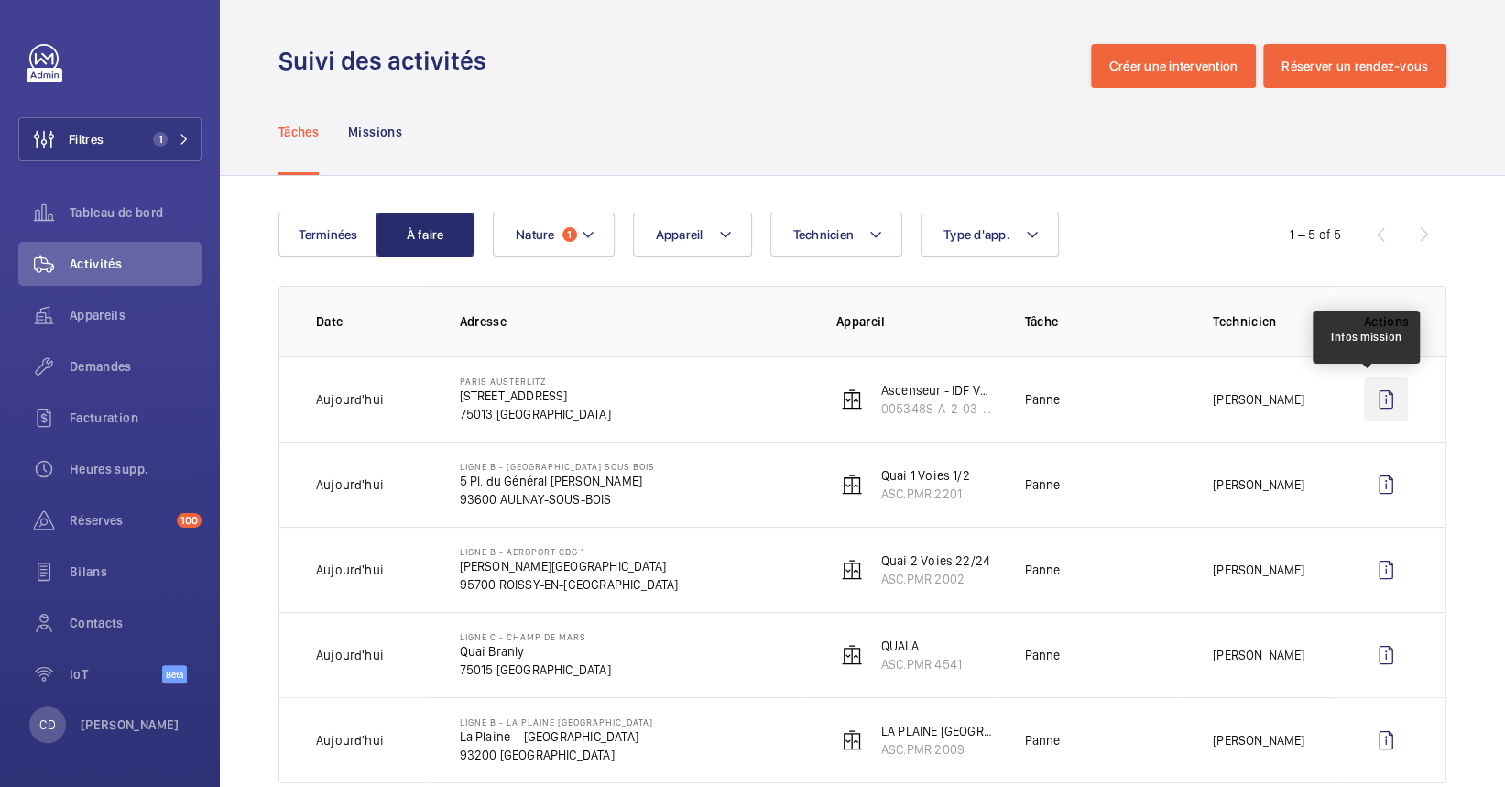
click at [1373, 399] on wm-front-icon-button at bounding box center [1386, 399] width 44 height 44
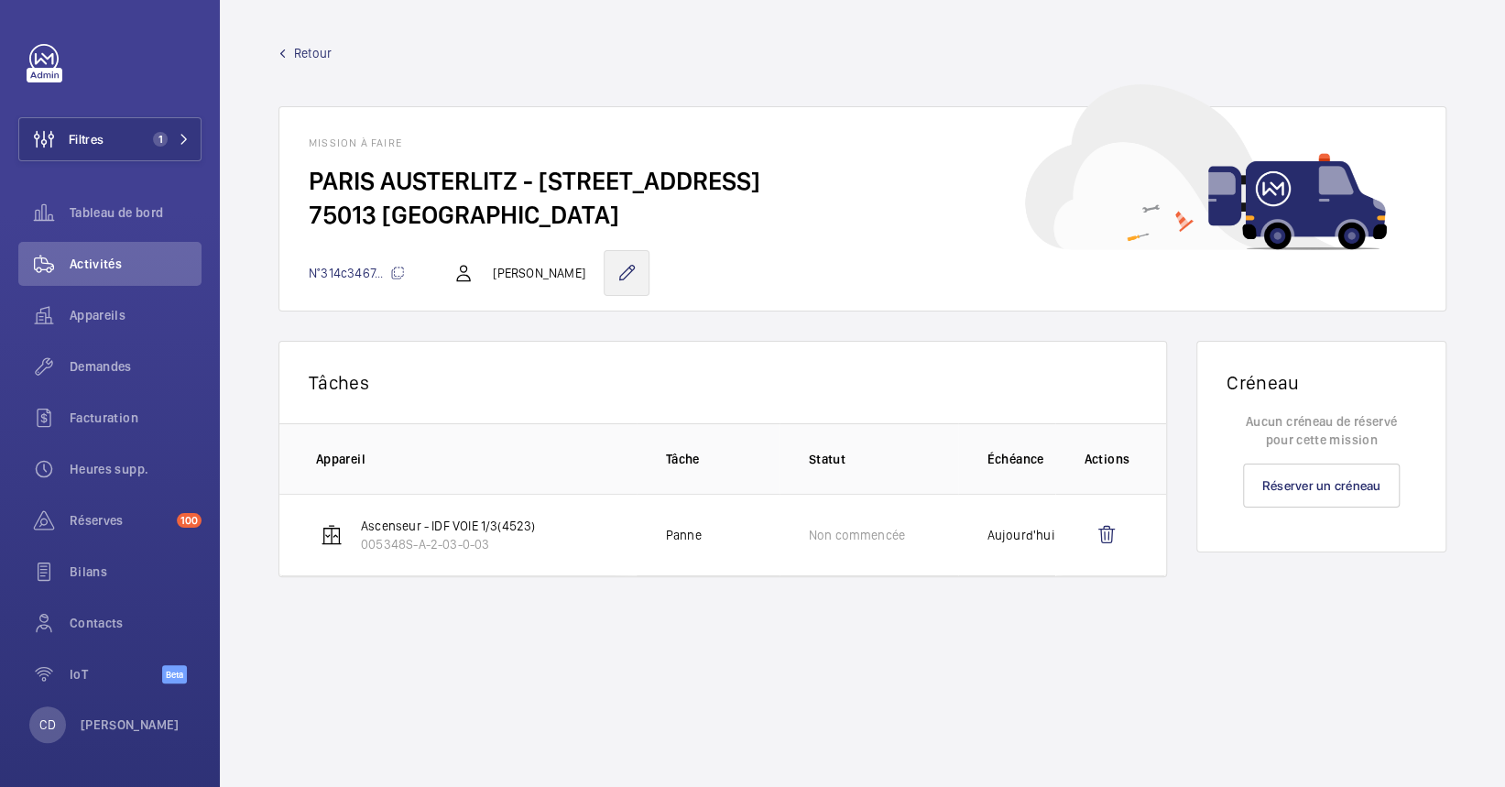
click at [629, 271] on wm-front-icon-button at bounding box center [626, 273] width 46 height 46
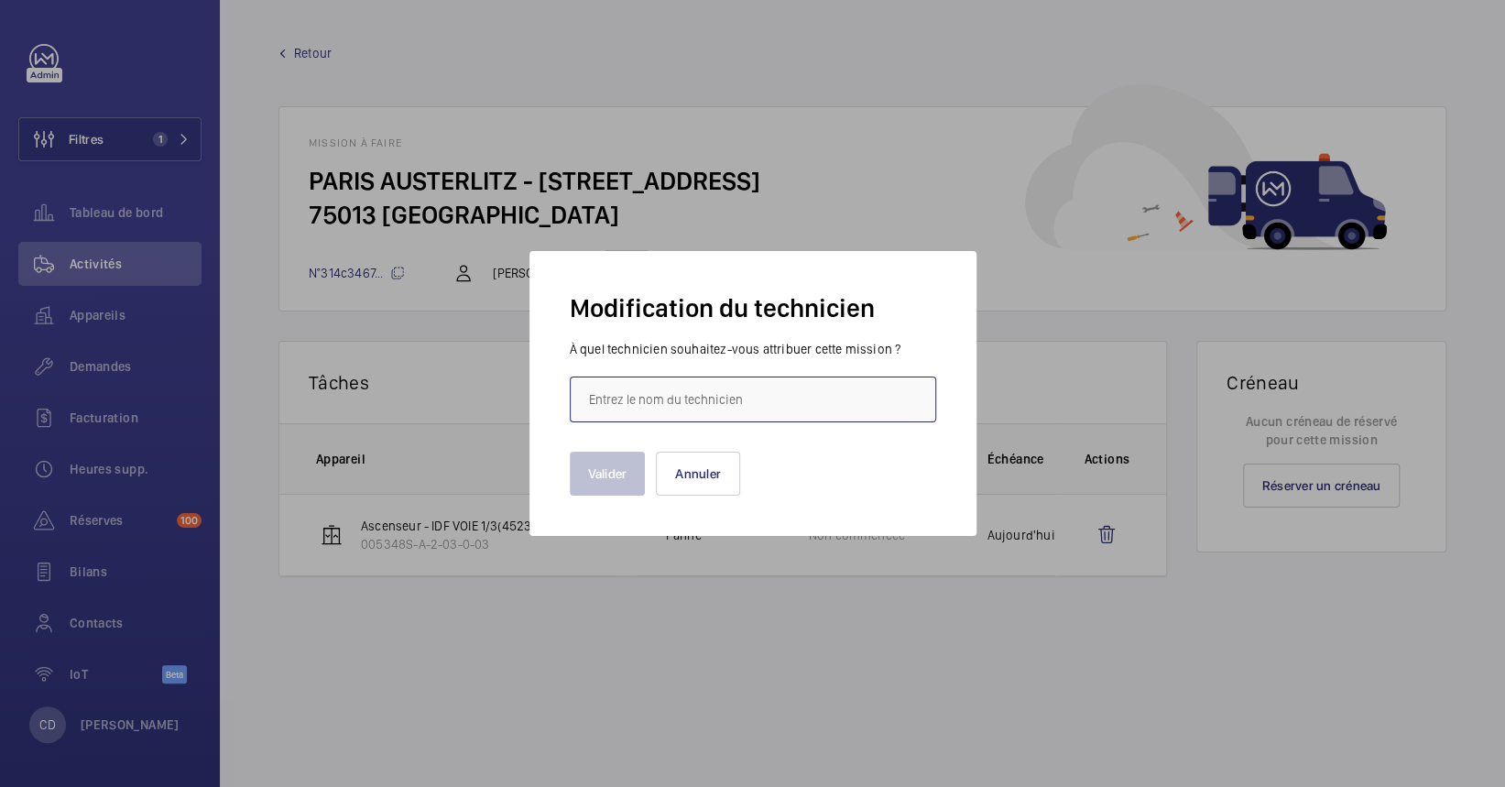
click at [803, 394] on input "text" at bounding box center [753, 399] width 366 height 46
click at [620, 410] on input "lassa" at bounding box center [753, 399] width 366 height 46
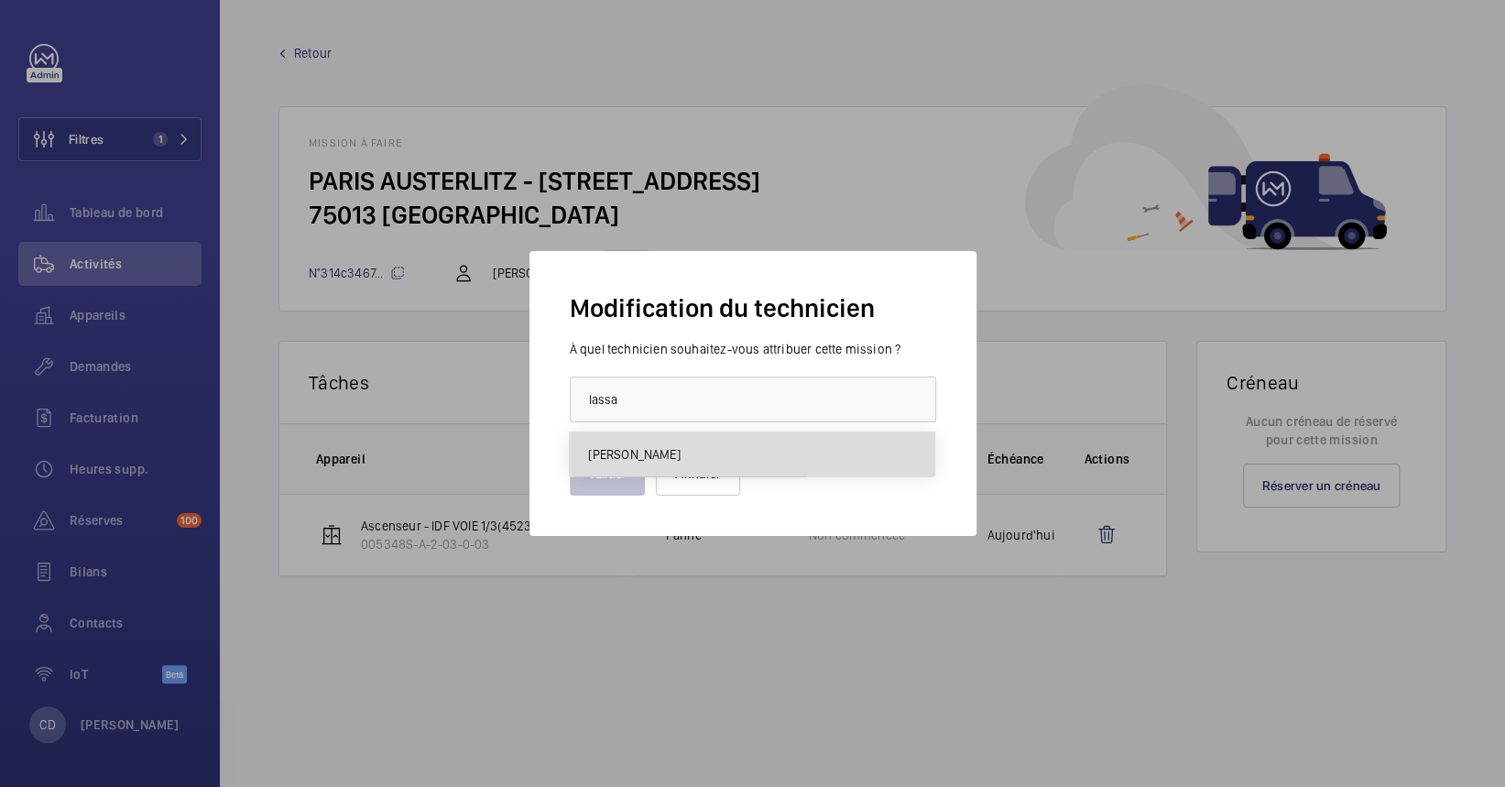
click at [639, 432] on mat-option "[PERSON_NAME]" at bounding box center [752, 454] width 364 height 44
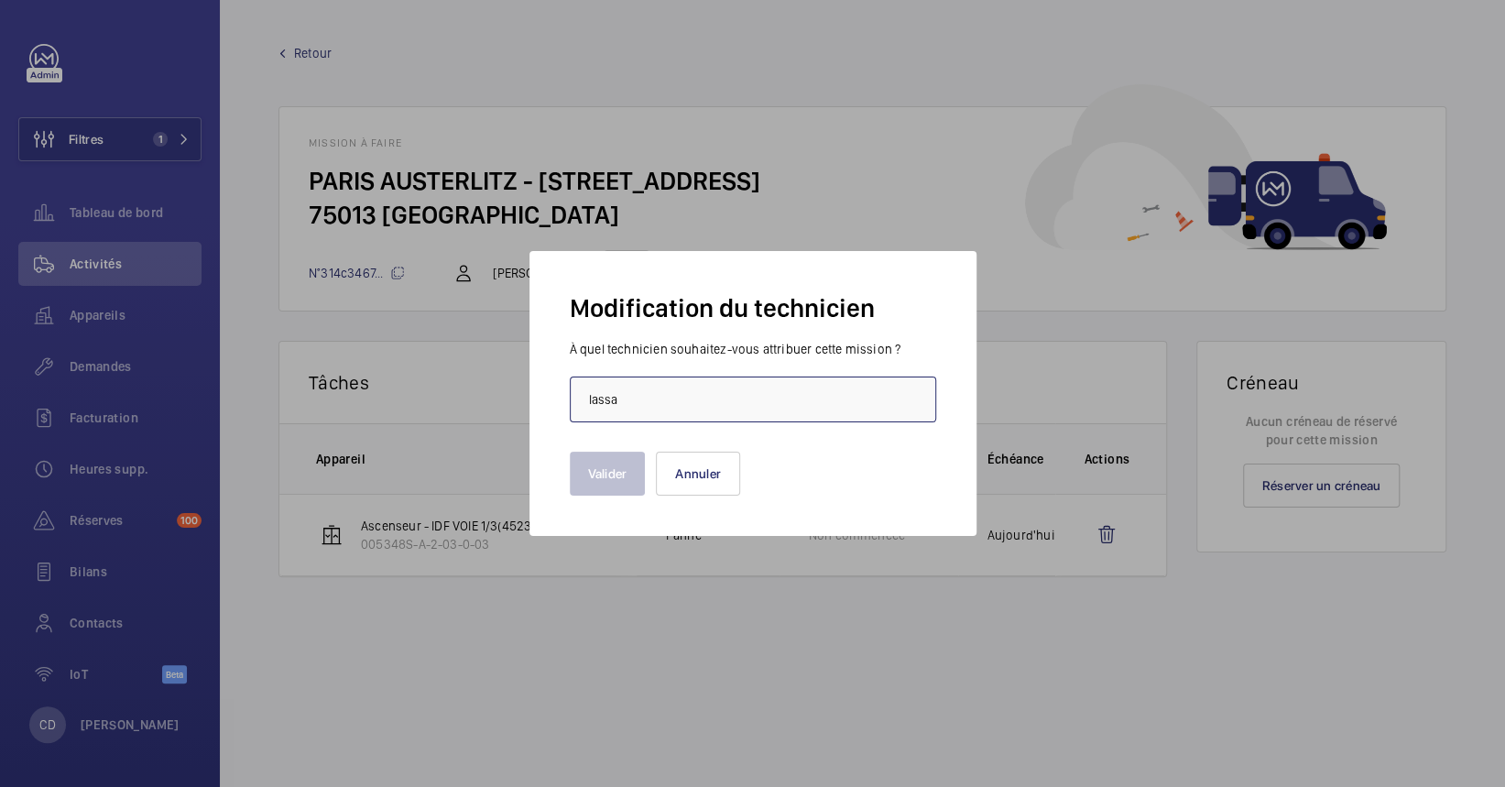
type input "[PERSON_NAME]"
click at [601, 479] on button "Valider" at bounding box center [608, 473] width 76 height 44
